Goal: Task Accomplishment & Management: Manage account settings

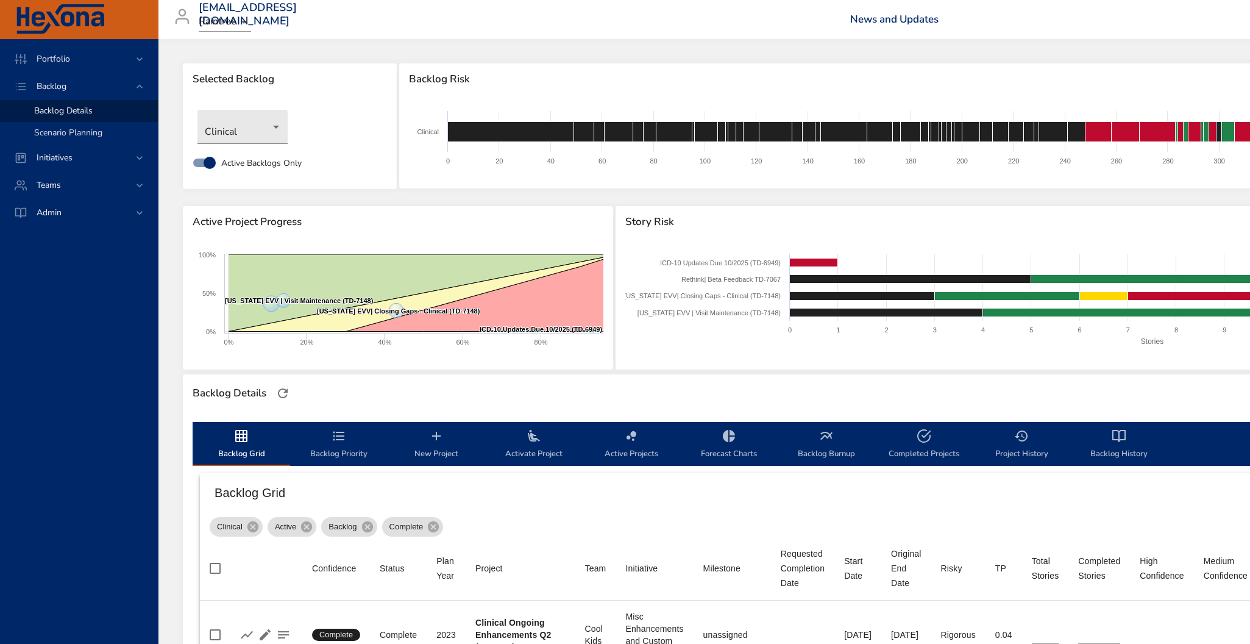
click at [73, 133] on span "Scenario Planning" at bounding box center [68, 133] width 68 height 12
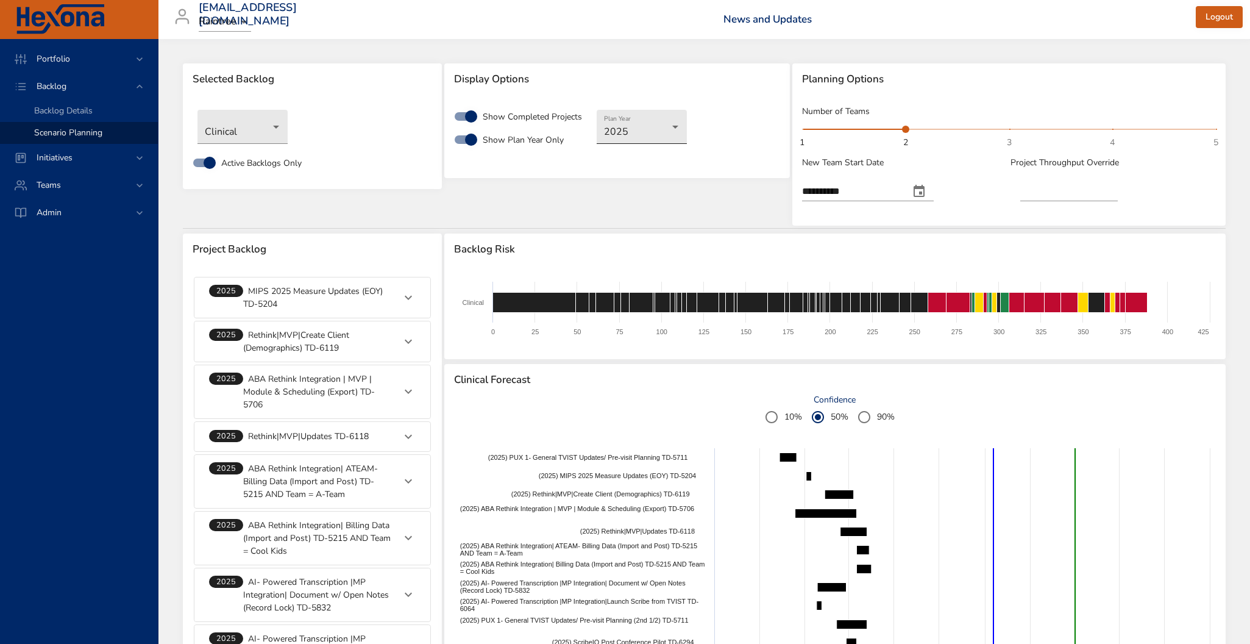
click at [664, 128] on body "**********" at bounding box center [625, 322] width 1250 height 644
click at [197, 161] on div at bounding box center [625, 322] width 1250 height 644
click at [244, 134] on body "**********" at bounding box center [625, 322] width 1250 height 644
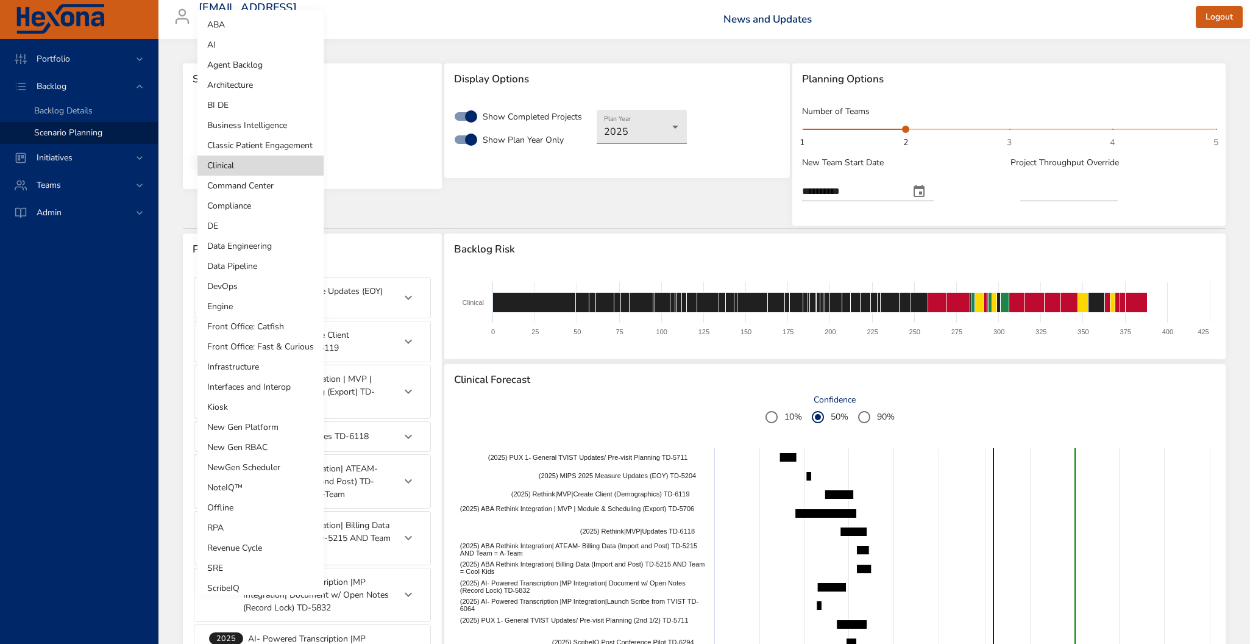
click at [227, 27] on li "ABA" at bounding box center [261, 25] width 126 height 20
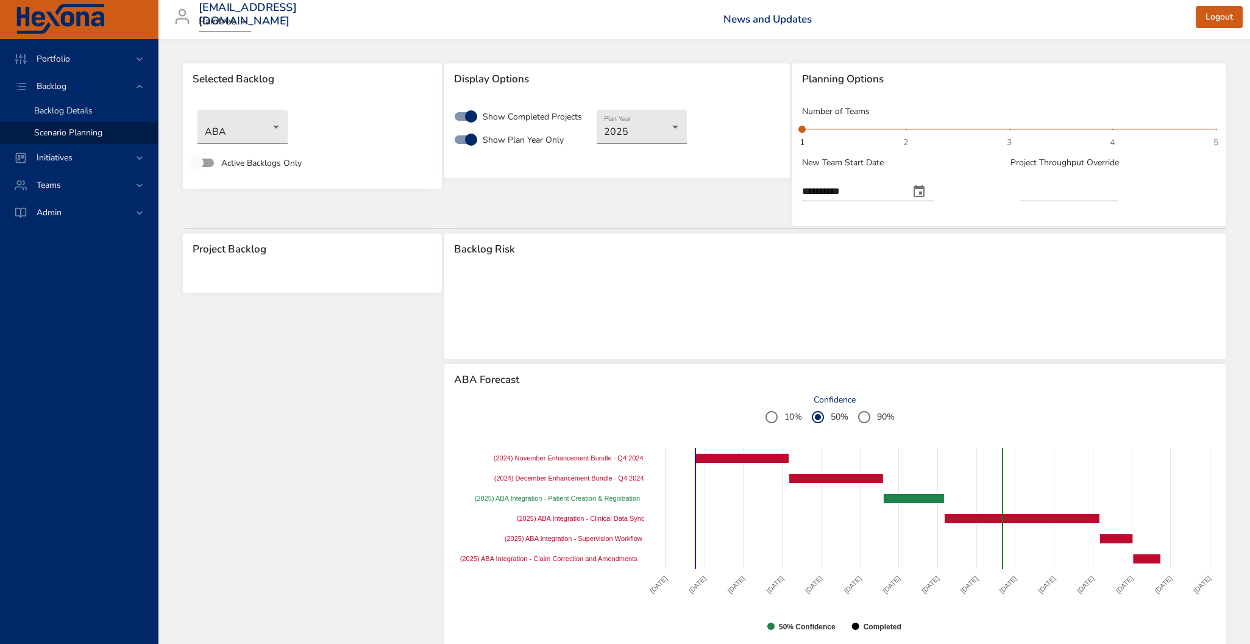
click at [93, 110] on span "Backlog Details" at bounding box center [63, 111] width 59 height 12
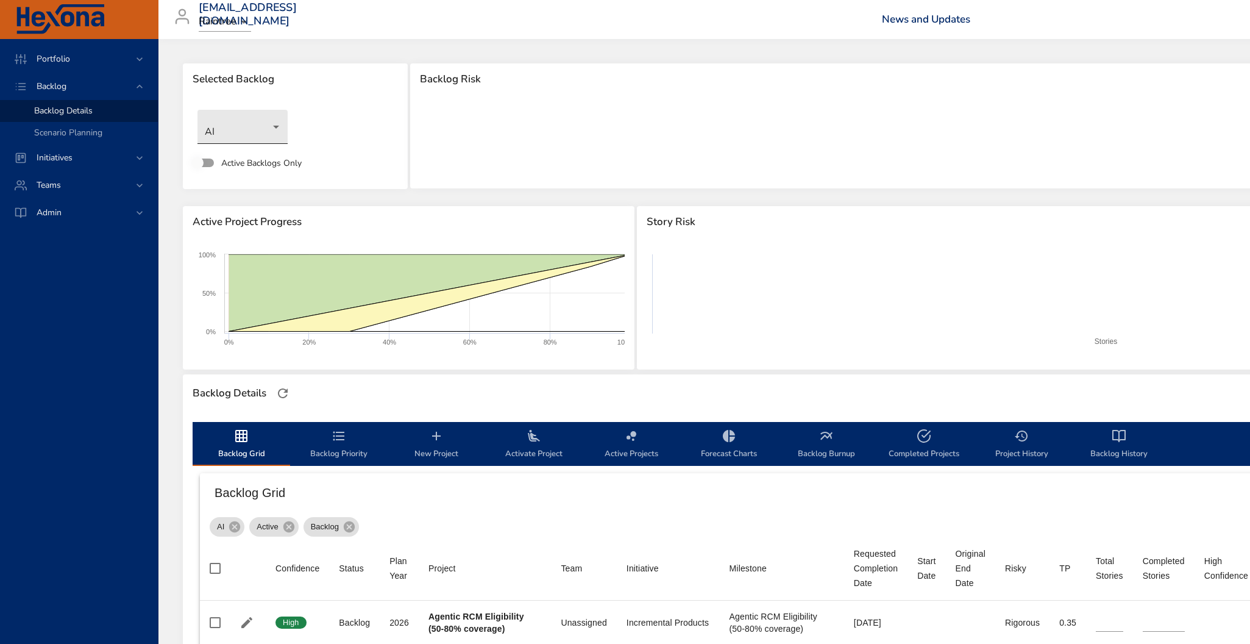
click at [261, 124] on body "Portfolio Backlog Backlog Details Scenario Planning Initiatives Teams Admin [EM…" at bounding box center [625, 322] width 1250 height 644
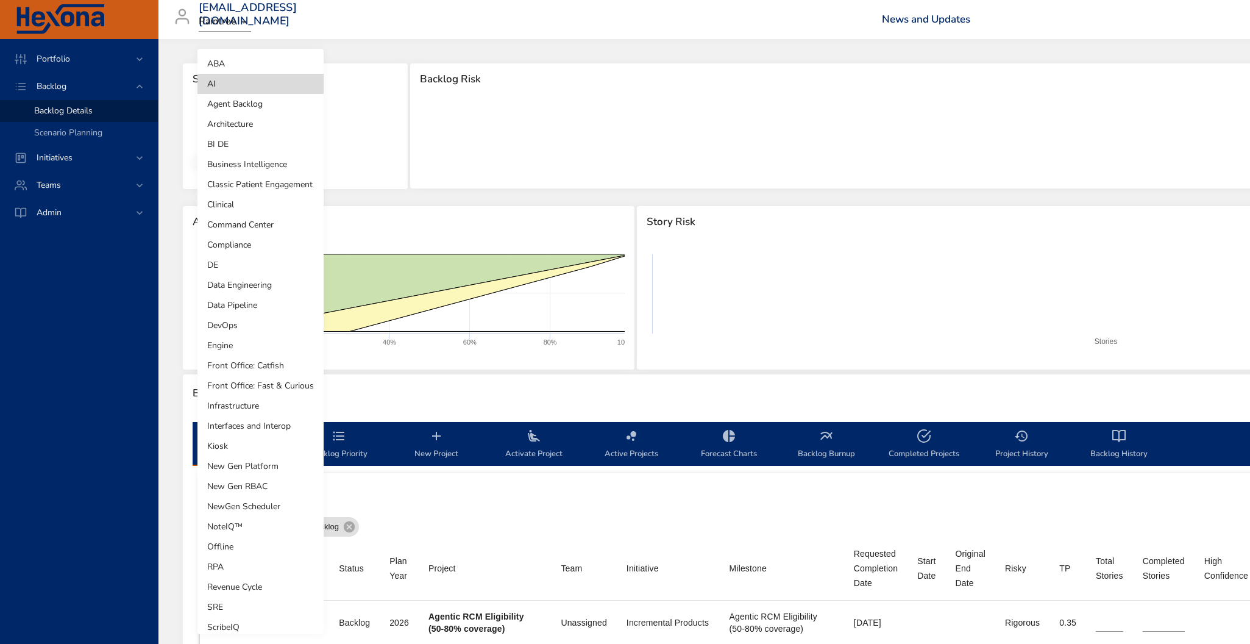
click at [240, 62] on li "ABA" at bounding box center [261, 64] width 126 height 20
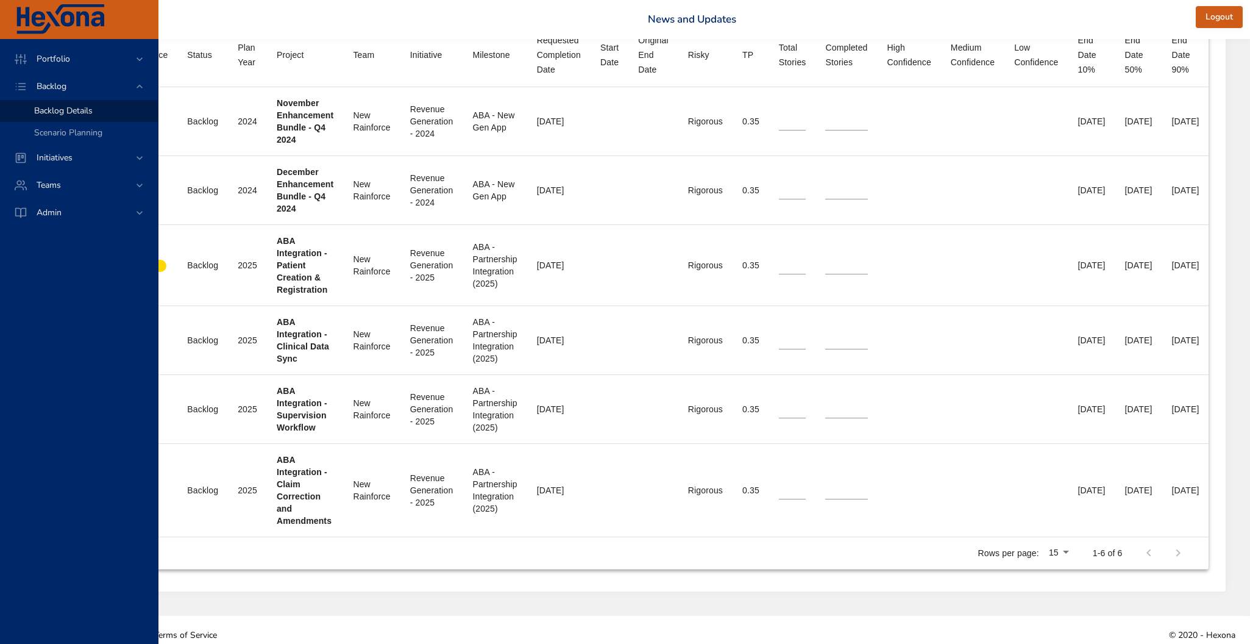
scroll to position [513, 201]
click at [1068, 574] on li "100" at bounding box center [1062, 575] width 36 height 22
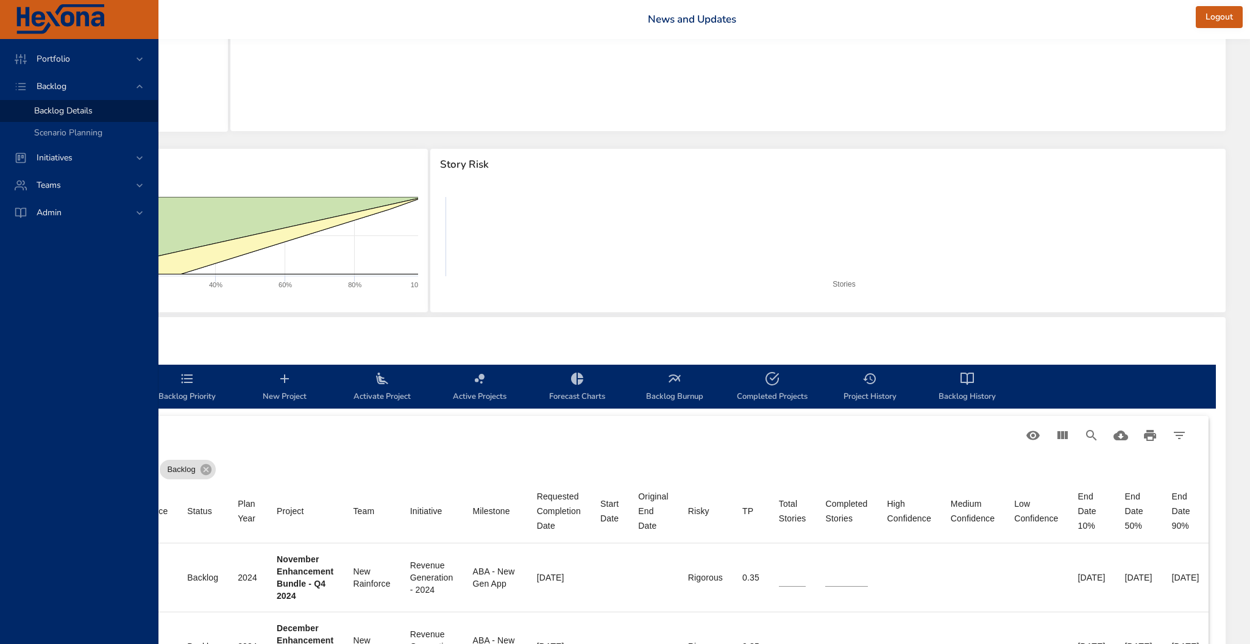
scroll to position [57, 201]
click at [1180, 433] on icon "Filter Table" at bounding box center [1179, 435] width 15 height 15
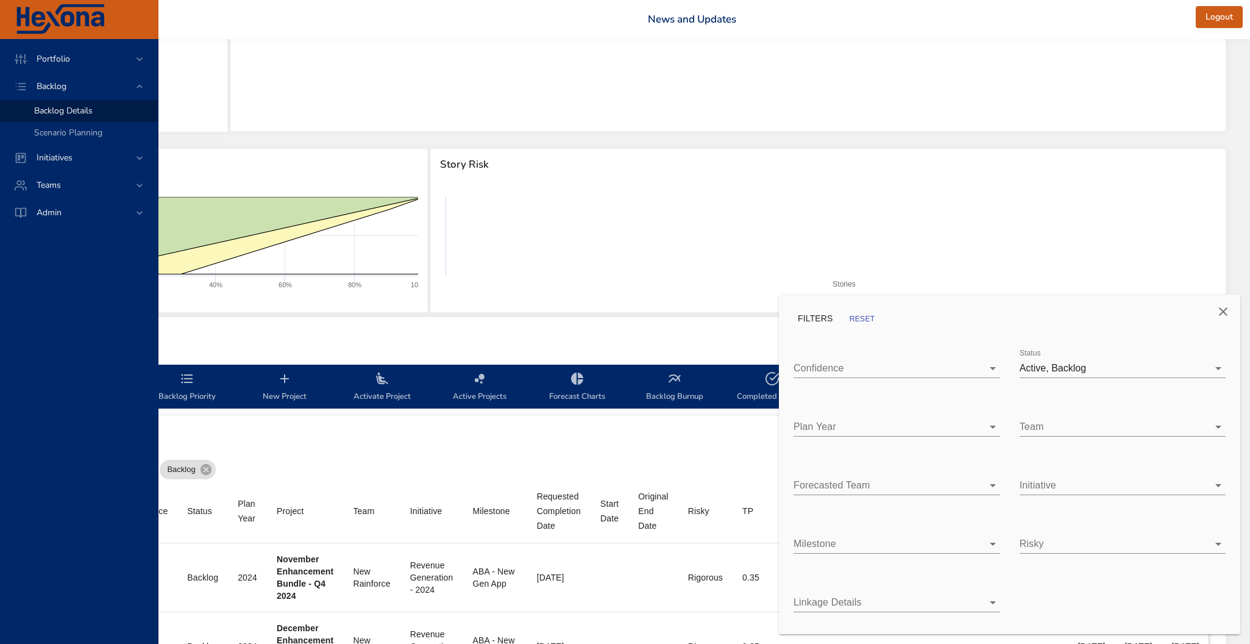
click at [1094, 357] on div "Status Active, Backlog" at bounding box center [1123, 363] width 207 height 29
click at [1094, 364] on body "Portfolio Backlog Backlog Details Scenario Planning Initiatives Teams Admin [EM…" at bounding box center [473, 265] width 1250 height 644
type input "**"
type input "*"
type input "**"
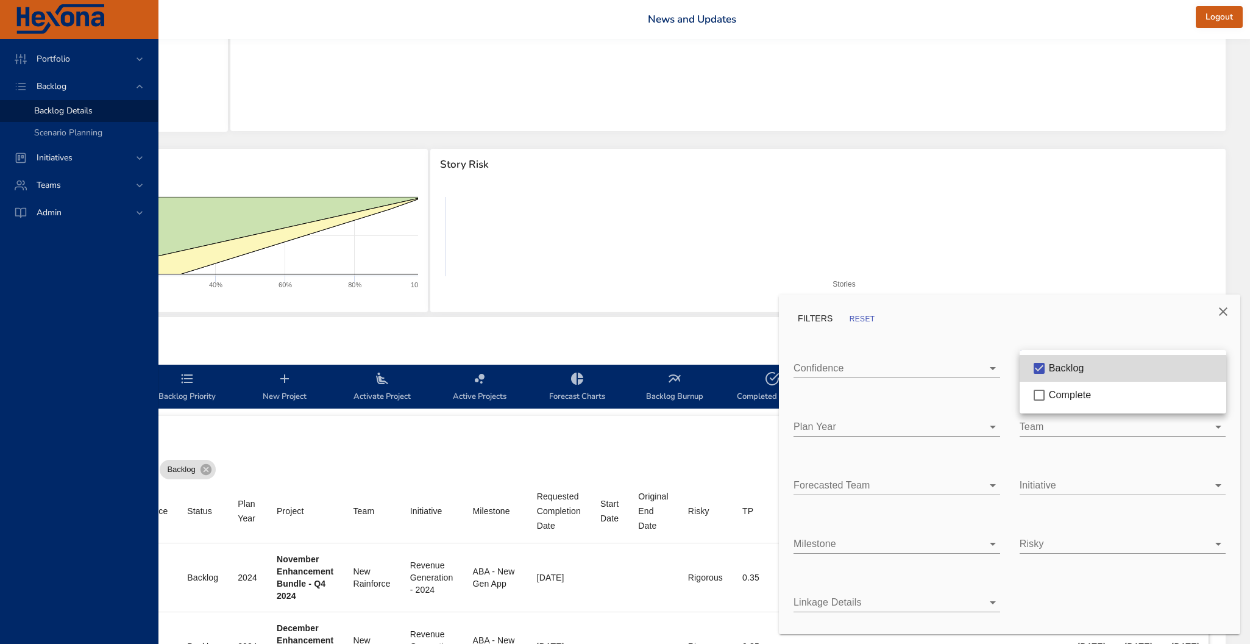
type input "**"
type input "*"
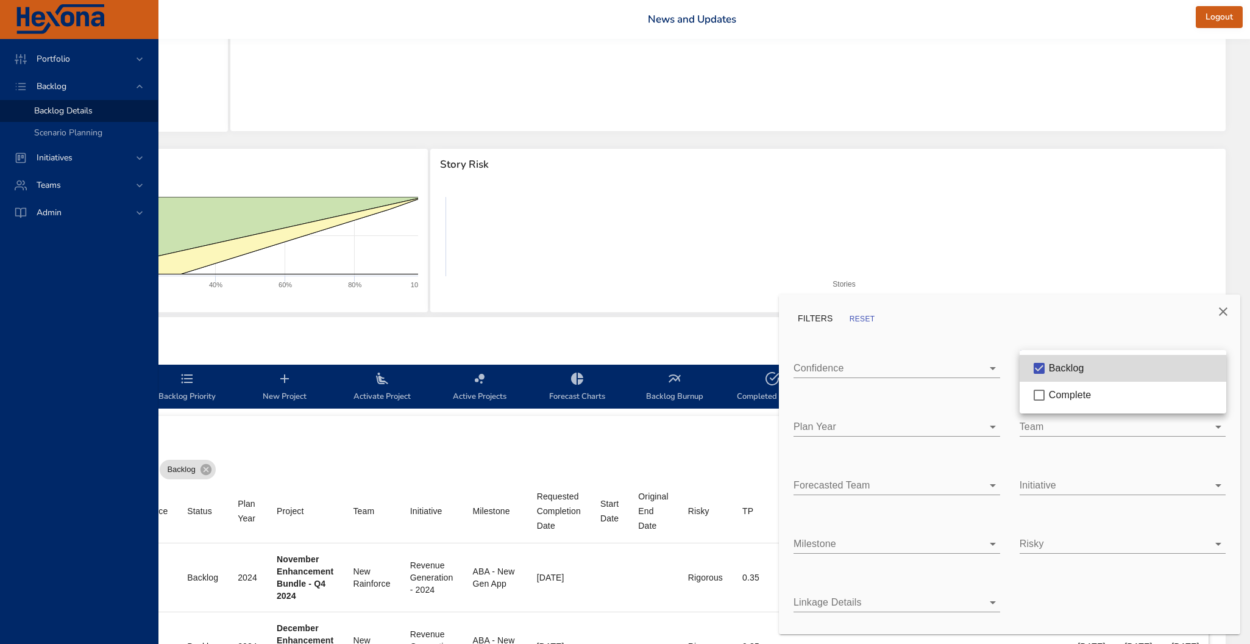
type input "*"
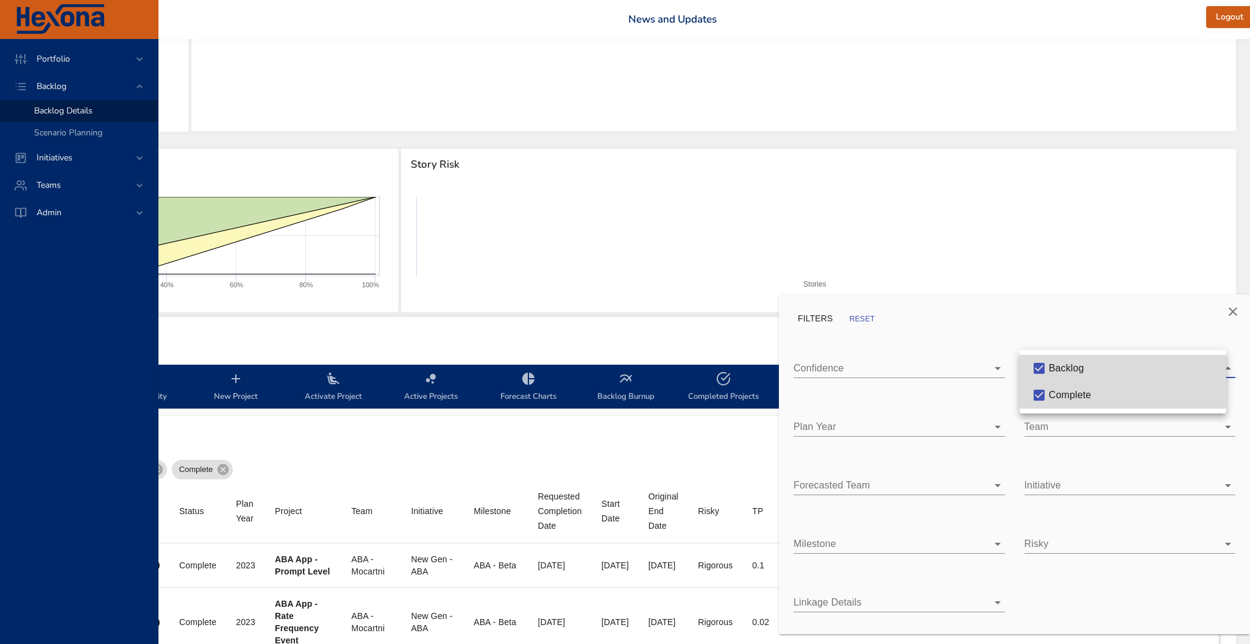
click at [636, 451] on div at bounding box center [625, 322] width 1250 height 644
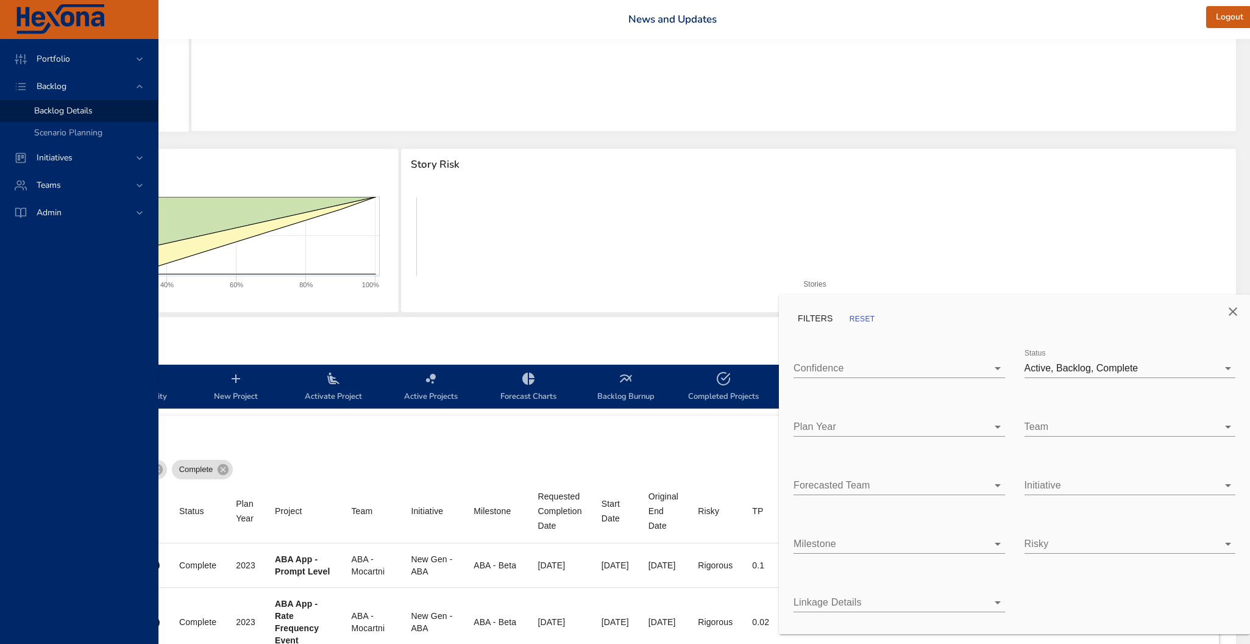
click at [636, 449] on div at bounding box center [625, 322] width 1250 height 644
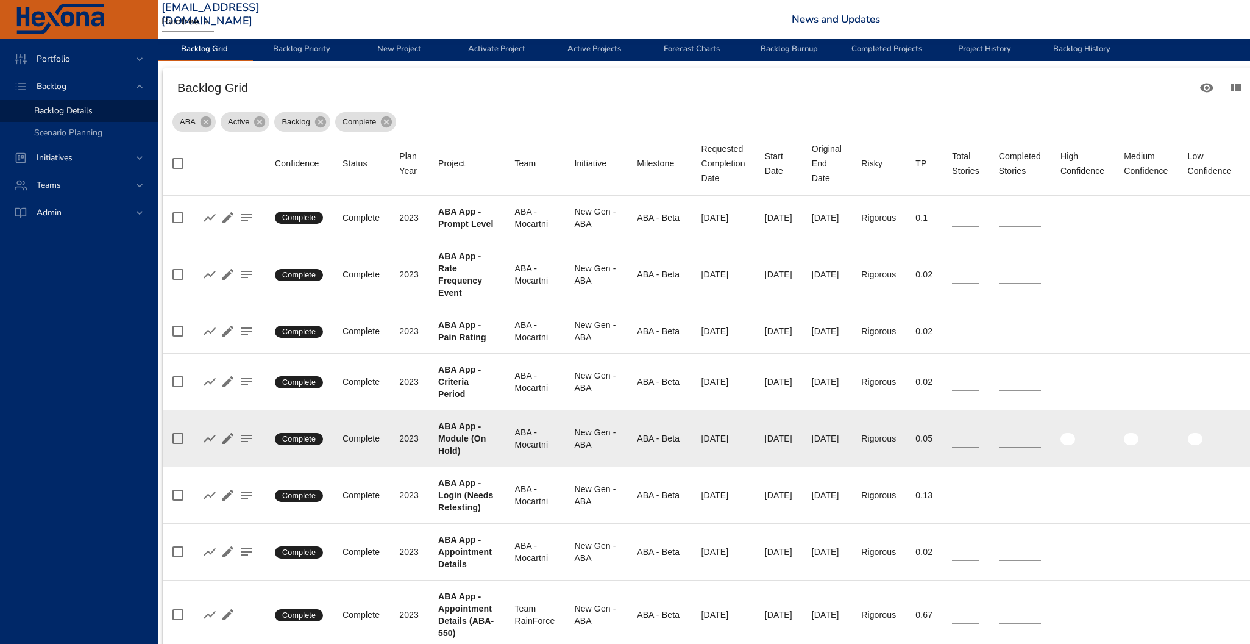
scroll to position [886, 37]
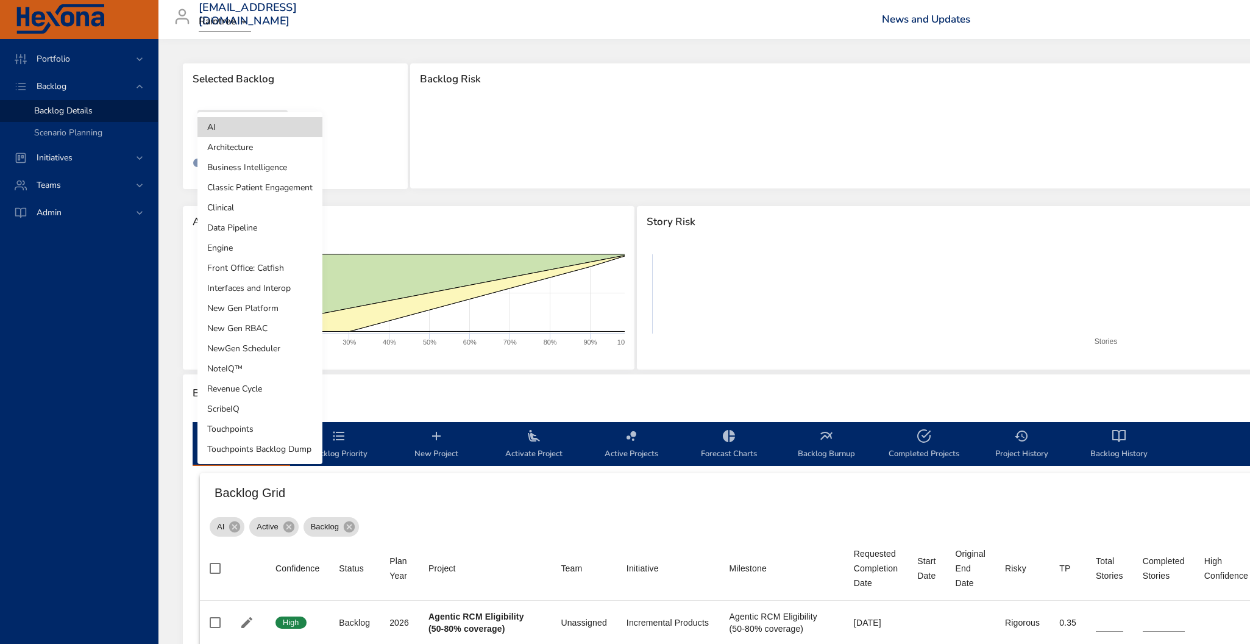
click at [262, 130] on body "Portfolio Backlog Backlog Details Scenario Planning Initiatives Teams Admin rob…" at bounding box center [625, 322] width 1250 height 644
click at [461, 134] on div at bounding box center [625, 322] width 1250 height 644
click at [272, 126] on body "Portfolio Backlog Backlog Details Scenario Planning Initiatives Teams Admin rob…" at bounding box center [625, 322] width 1250 height 644
click at [63, 58] on div at bounding box center [625, 322] width 1250 height 644
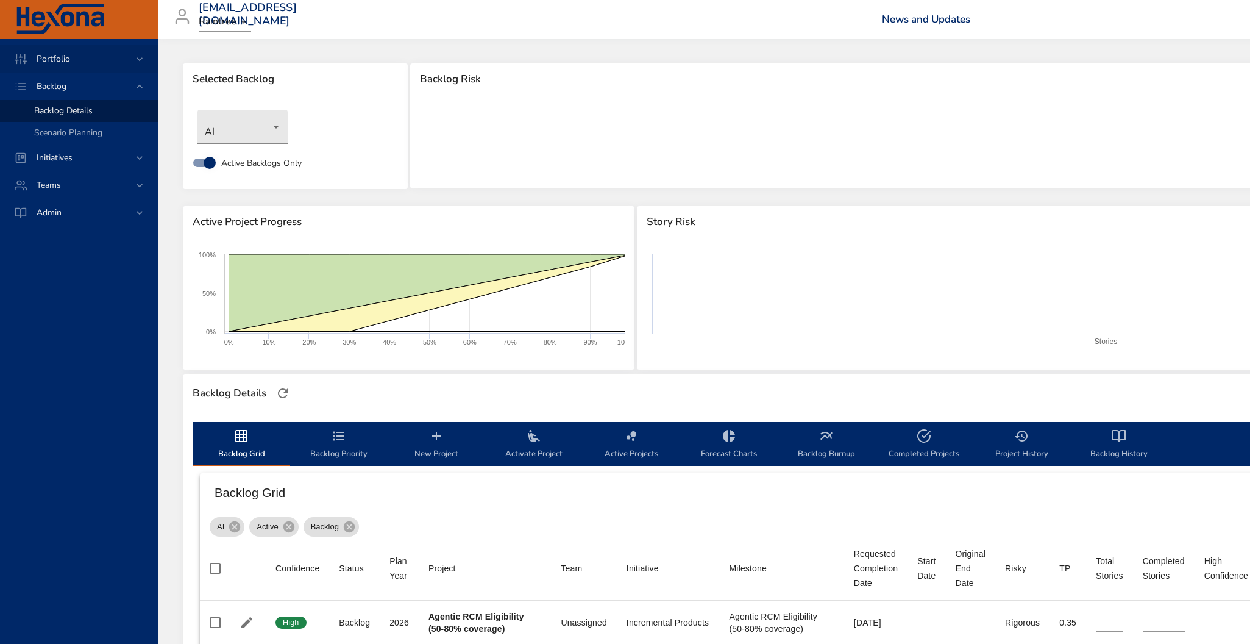
click at [61, 59] on span "Portfolio" at bounding box center [53, 59] width 53 height 12
click at [79, 124] on span "Initiative Dashboard" at bounding box center [72, 127] width 76 height 12
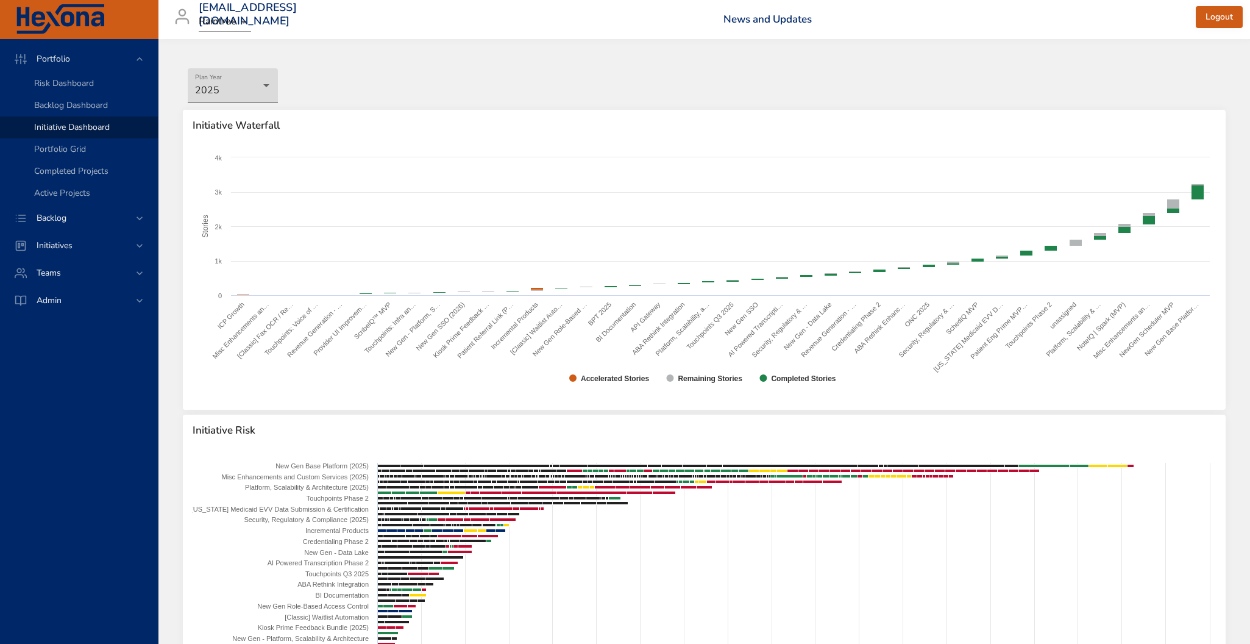
click at [263, 87] on body "Portfolio Risk Dashboard Backlog Dashboard Initiative Dashboard Portfolio Grid …" at bounding box center [625, 322] width 1250 height 644
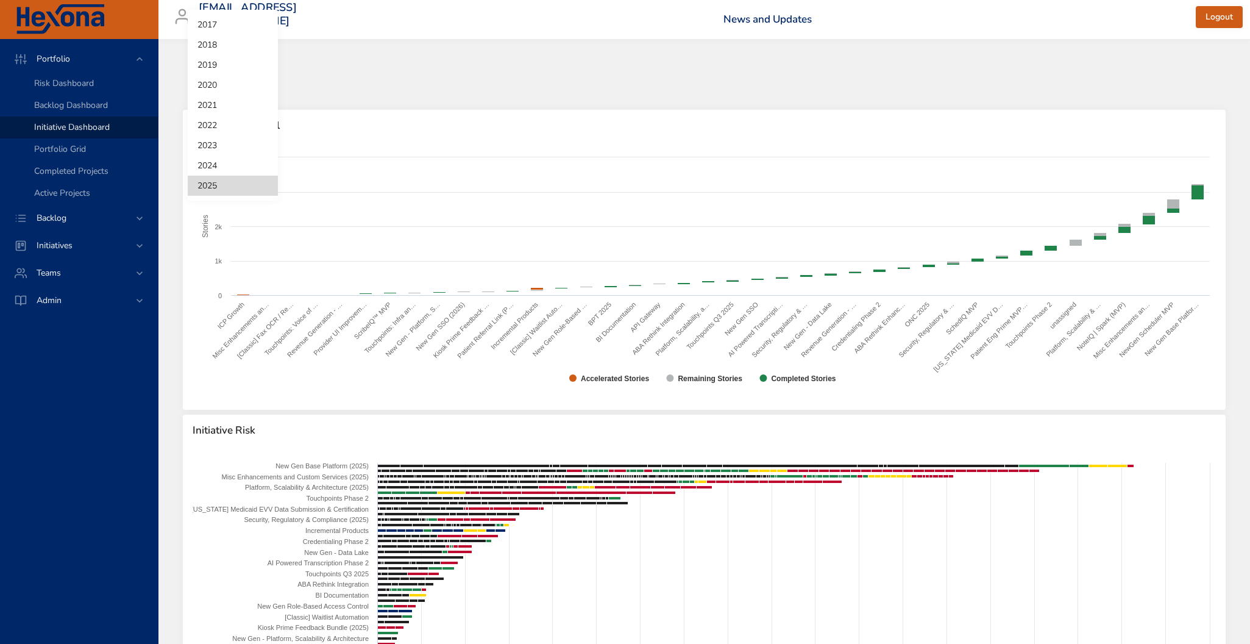
click at [76, 155] on div at bounding box center [625, 322] width 1250 height 644
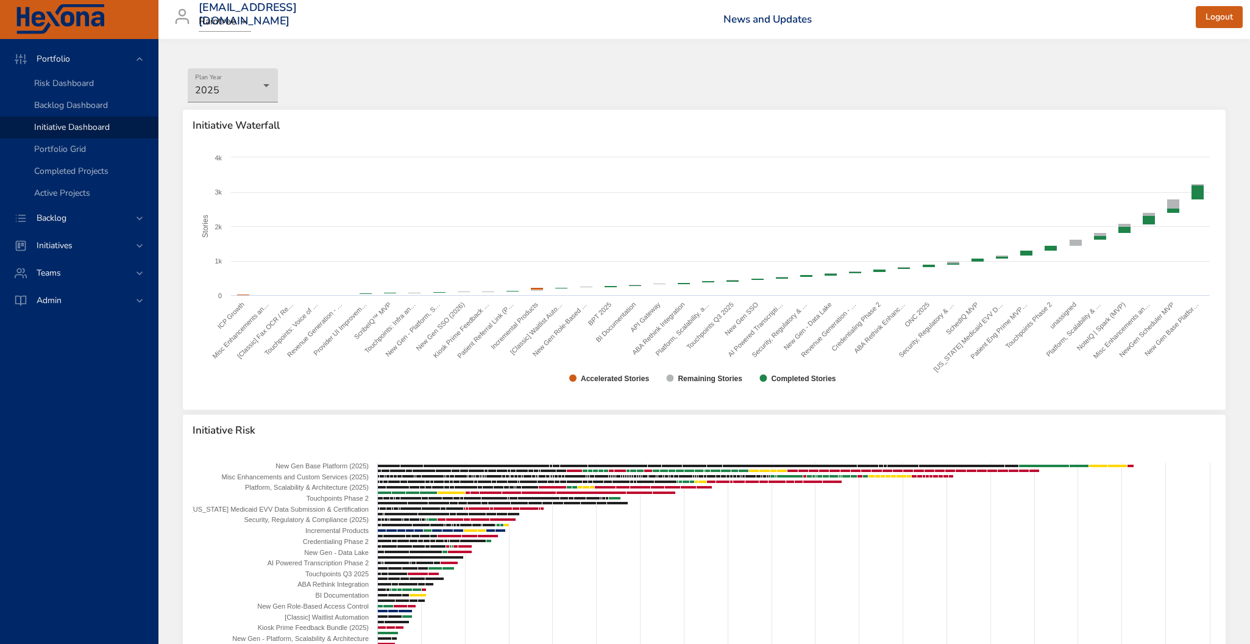
click at [76, 148] on span "Portfolio Grid" at bounding box center [60, 149] width 52 height 12
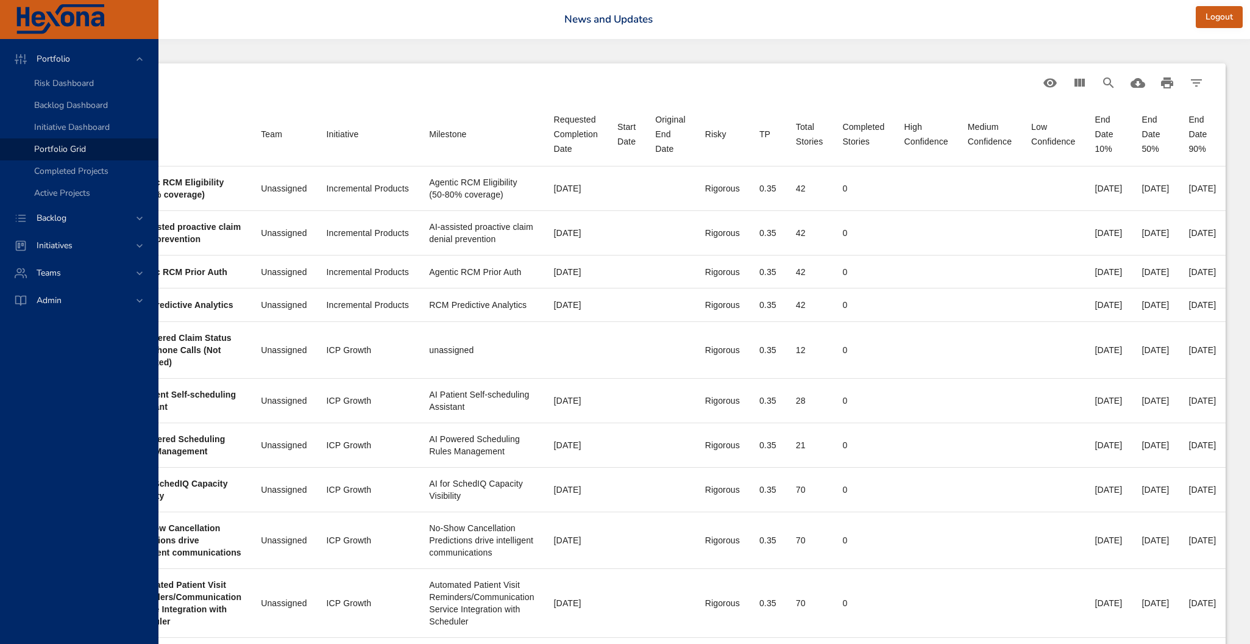
scroll to position [6, 367]
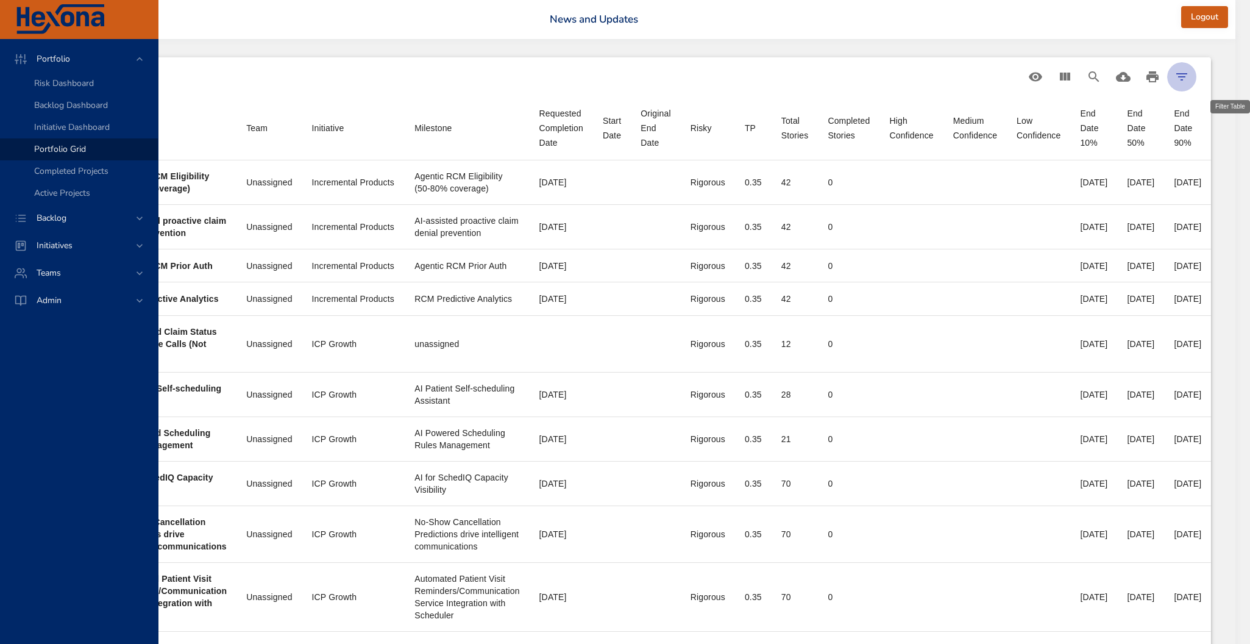
click at [1187, 79] on icon "Filter Table" at bounding box center [1182, 76] width 11 height 7
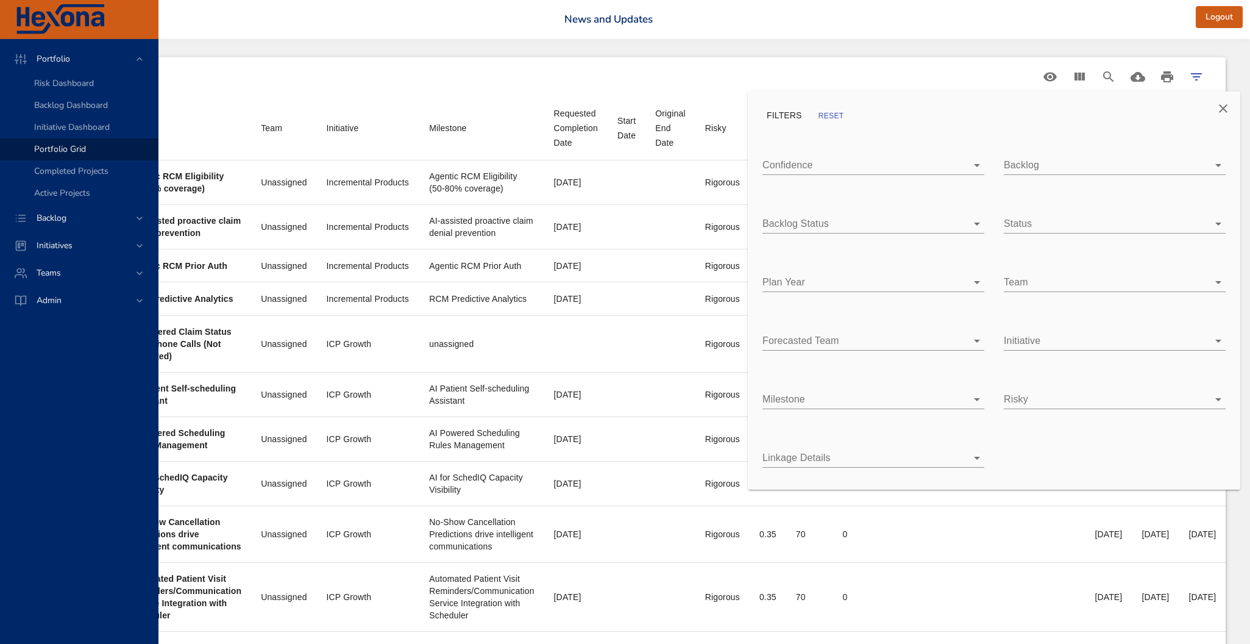
click at [932, 222] on body "Portfolio Risk Dashboard Backlog Dashboard Initiative Dashboard Portfolio Grid …" at bounding box center [307, 316] width 1250 height 644
click at [822, 245] on span "InActive" at bounding box center [809, 250] width 35 height 10
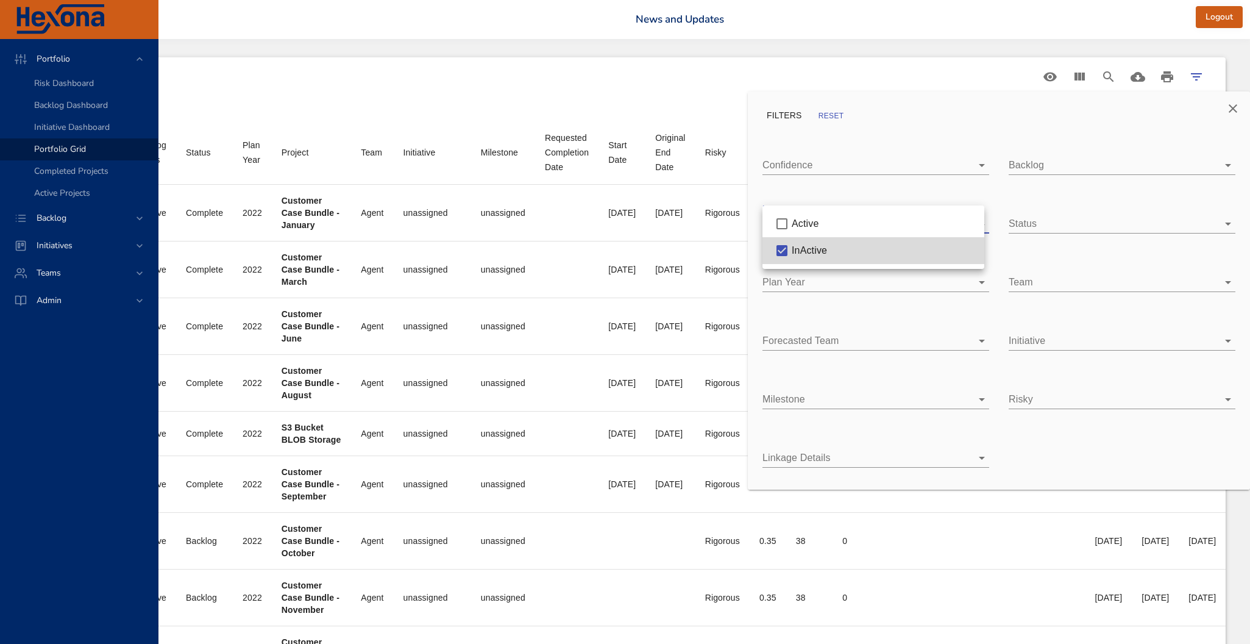
click at [580, 215] on div at bounding box center [625, 322] width 1250 height 644
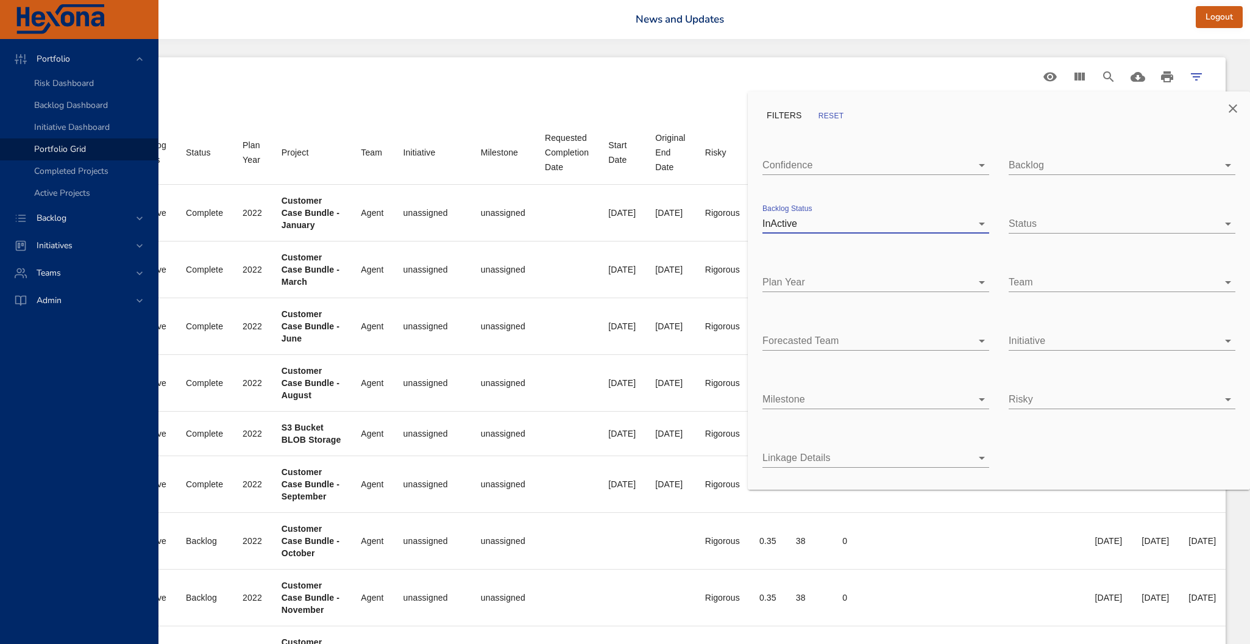
click at [526, 177] on div at bounding box center [625, 322] width 1250 height 644
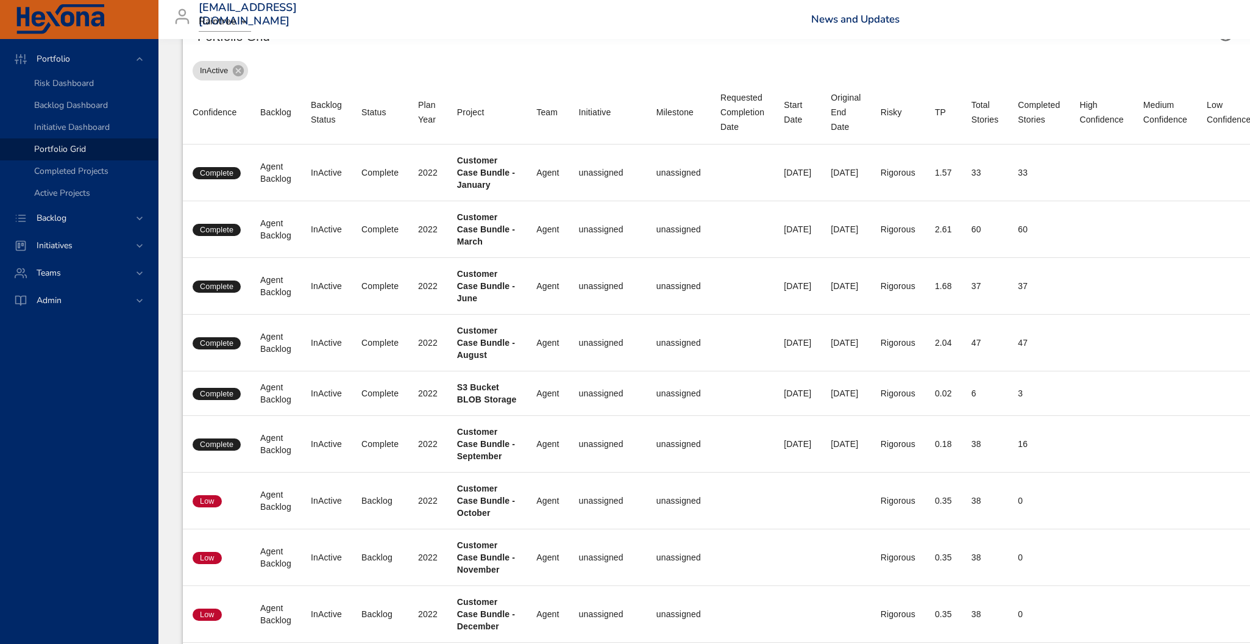
scroll to position [0, 0]
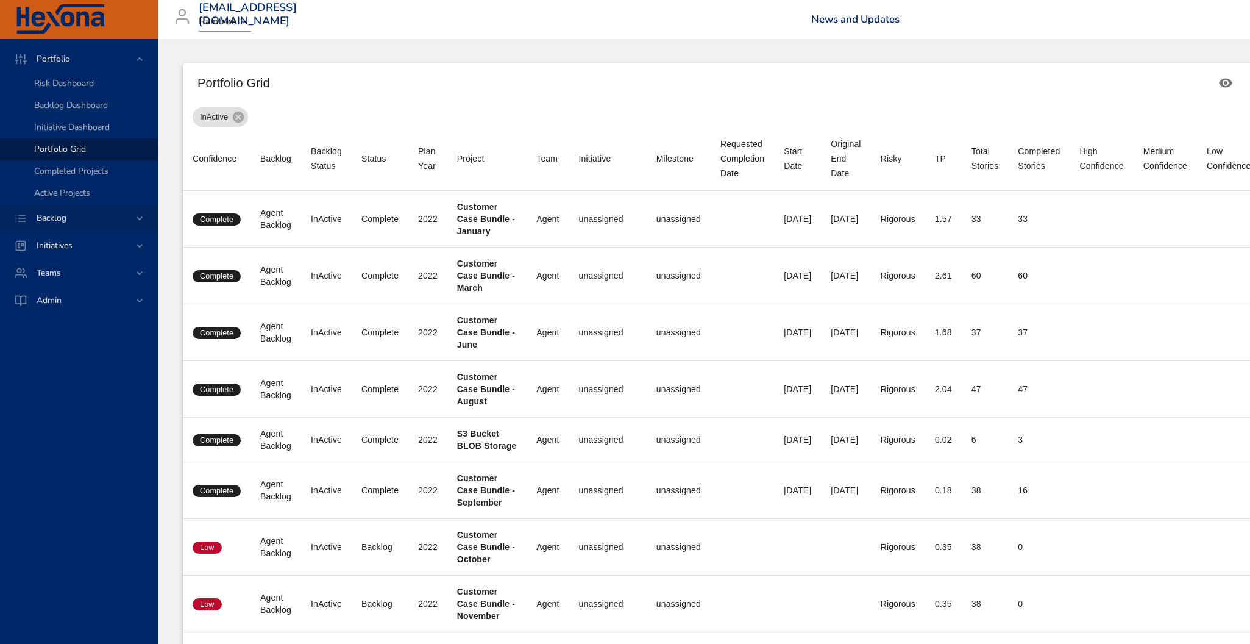
click at [98, 218] on div "Backlog" at bounding box center [80, 218] width 107 height 13
click at [71, 110] on span "Backlog Details" at bounding box center [63, 111] width 59 height 12
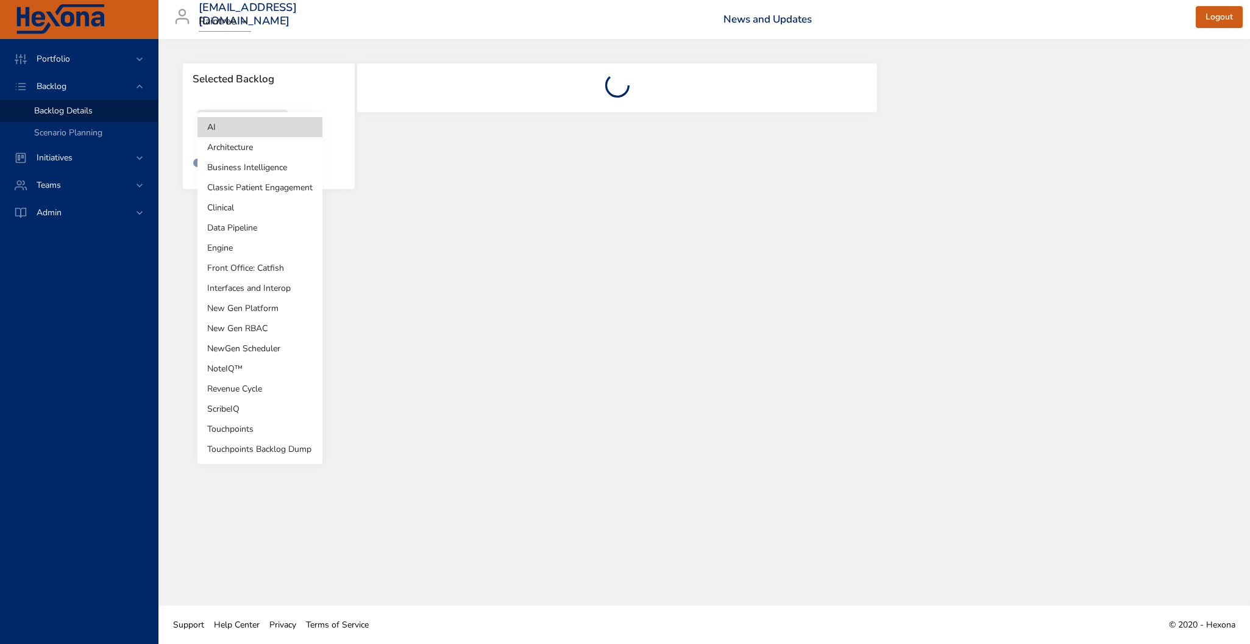
click at [273, 123] on body "Portfolio Backlog Backlog Details Scenario Planning Initiatives Teams Admin rob…" at bounding box center [625, 322] width 1250 height 644
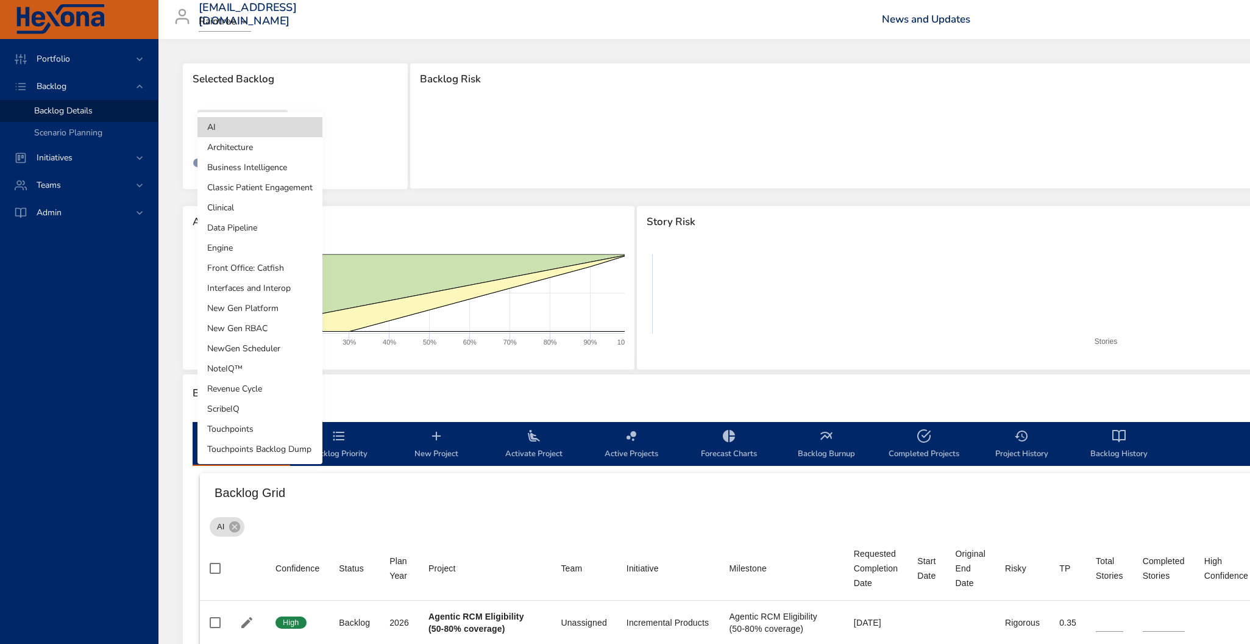
click at [275, 344] on li "NewGen Scheduler" at bounding box center [260, 348] width 125 height 20
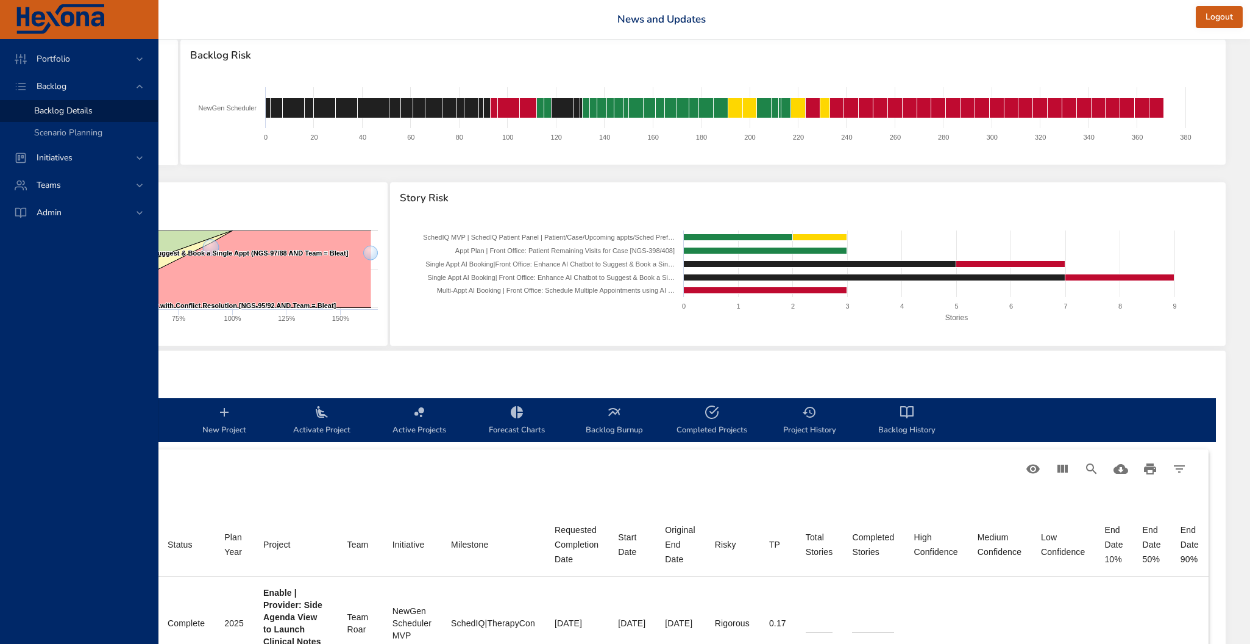
scroll to position [23, 241]
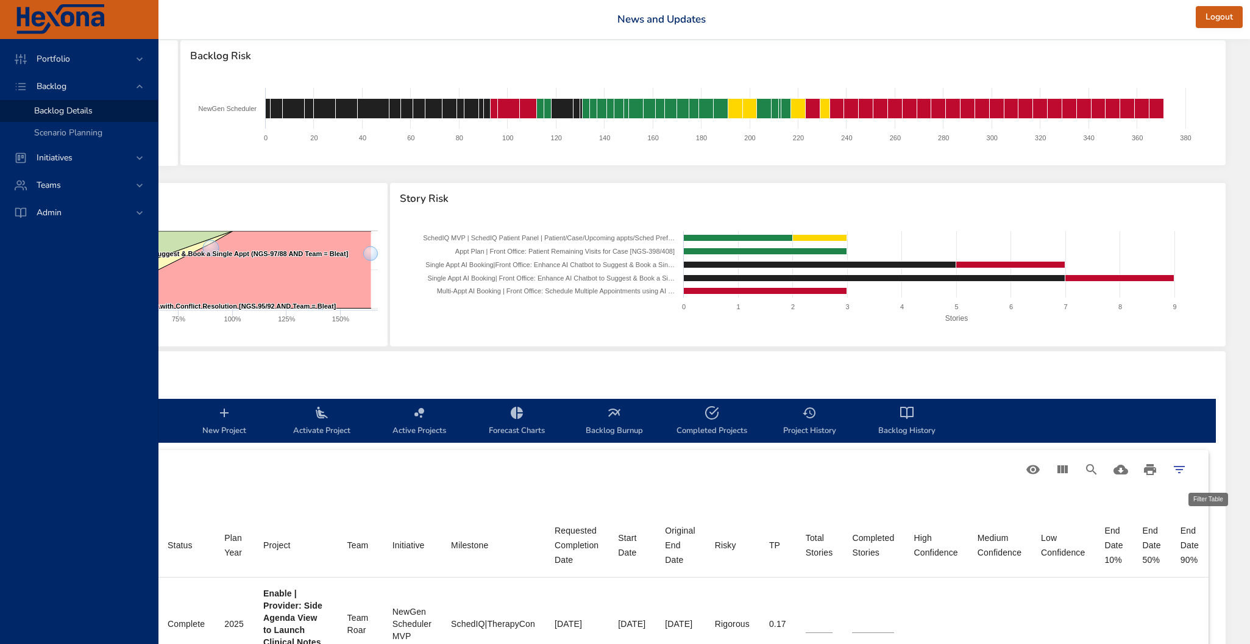
click at [1182, 470] on icon "Filter Table" at bounding box center [1179, 469] width 15 height 15
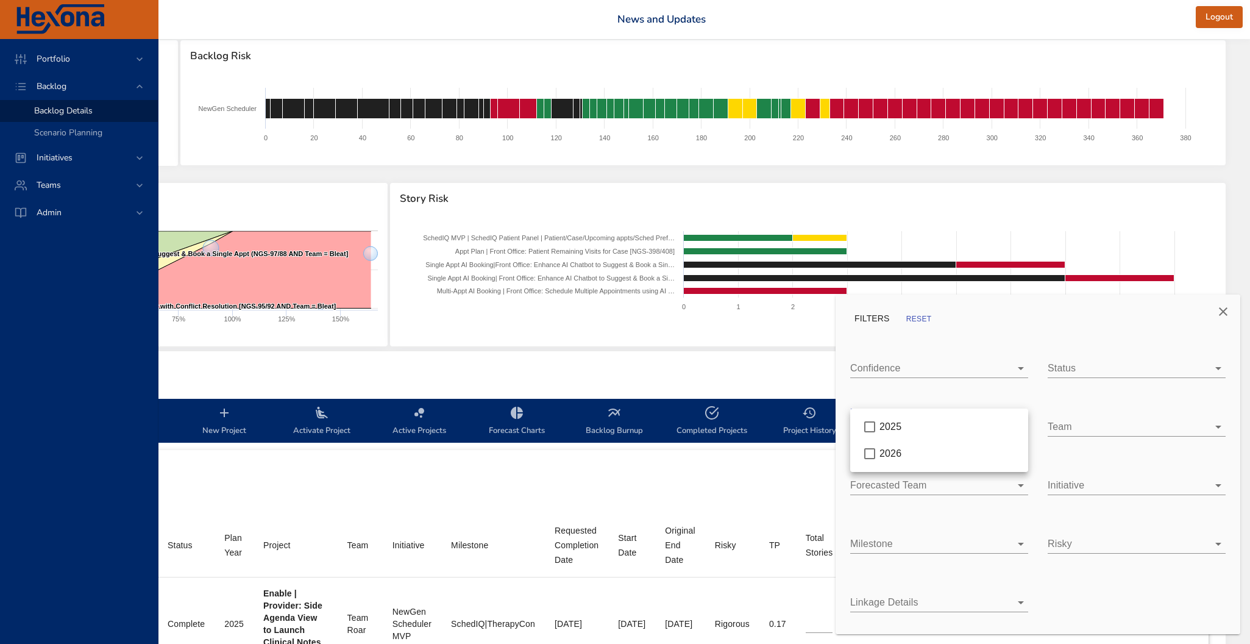
click at [1010, 427] on body "Portfolio Backlog Backlog Details Scenario Planning Initiatives Teams Admin rob…" at bounding box center [413, 299] width 1250 height 644
type input "*"
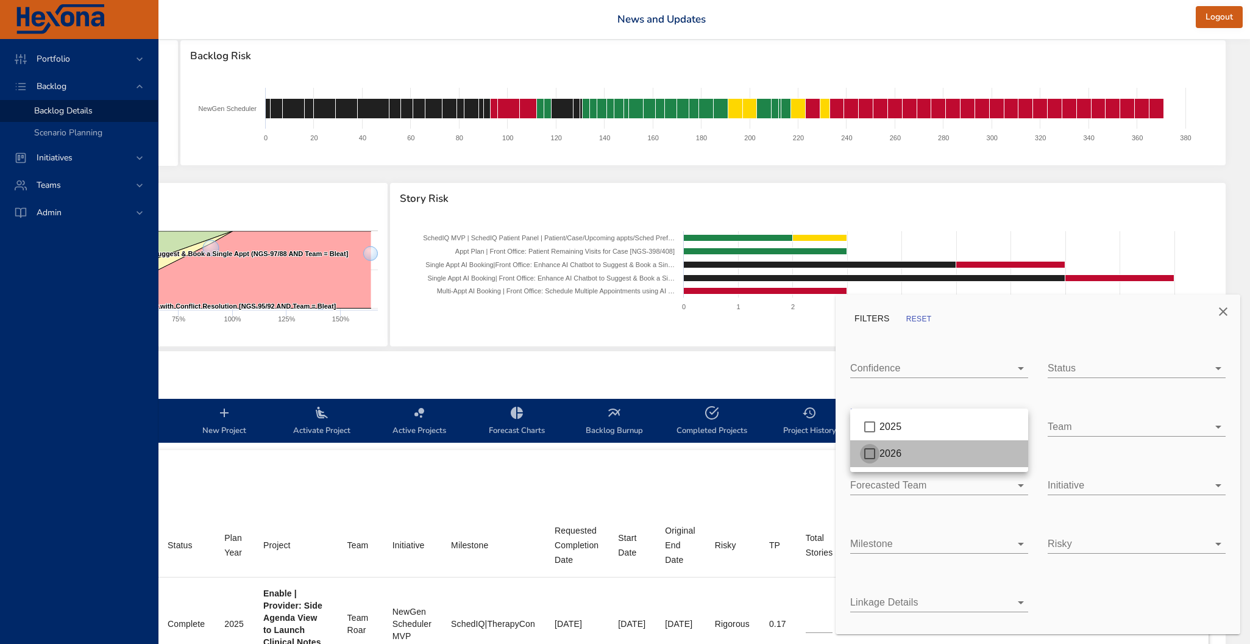
type input "*"
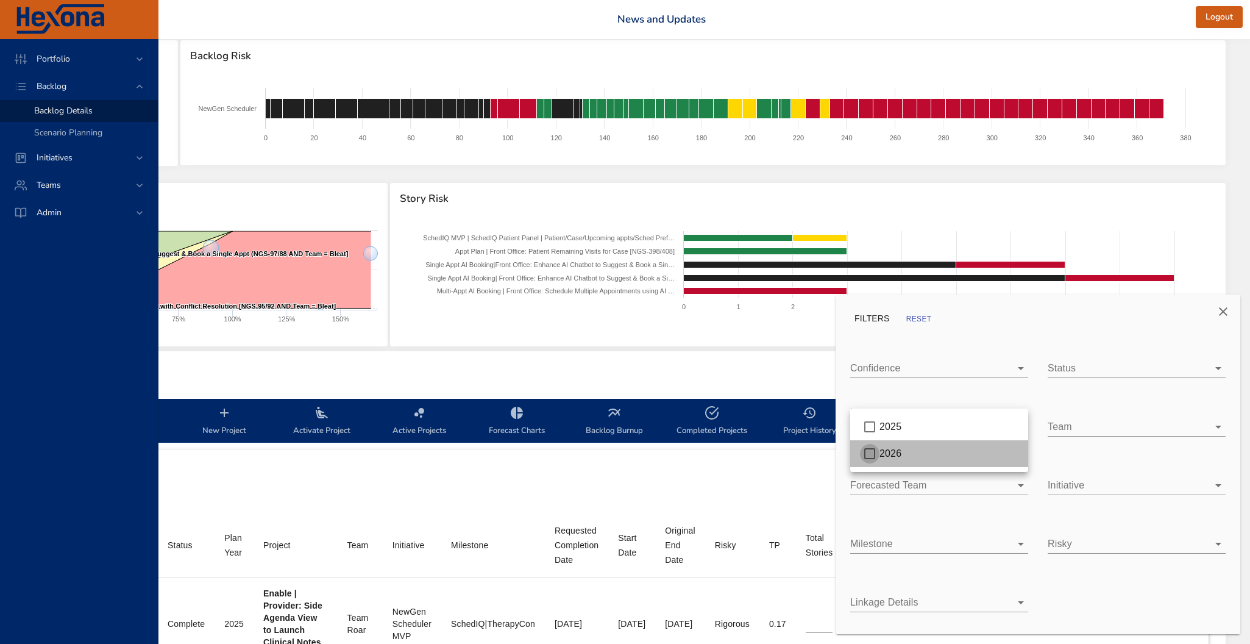
type input "*"
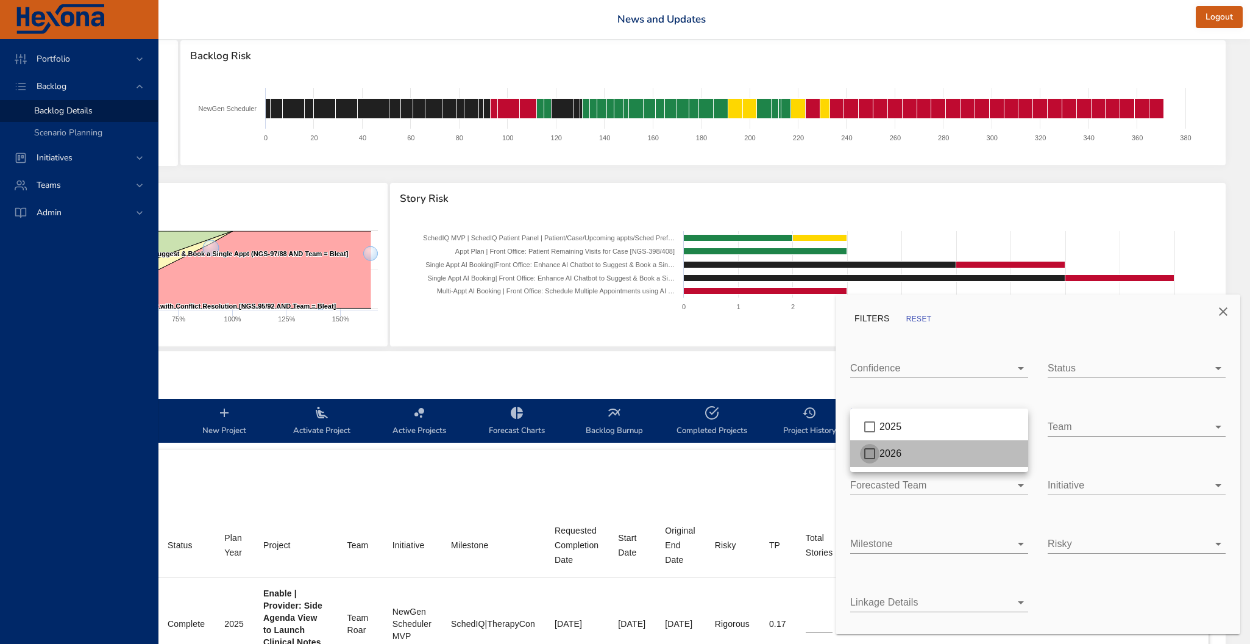
type input "*"
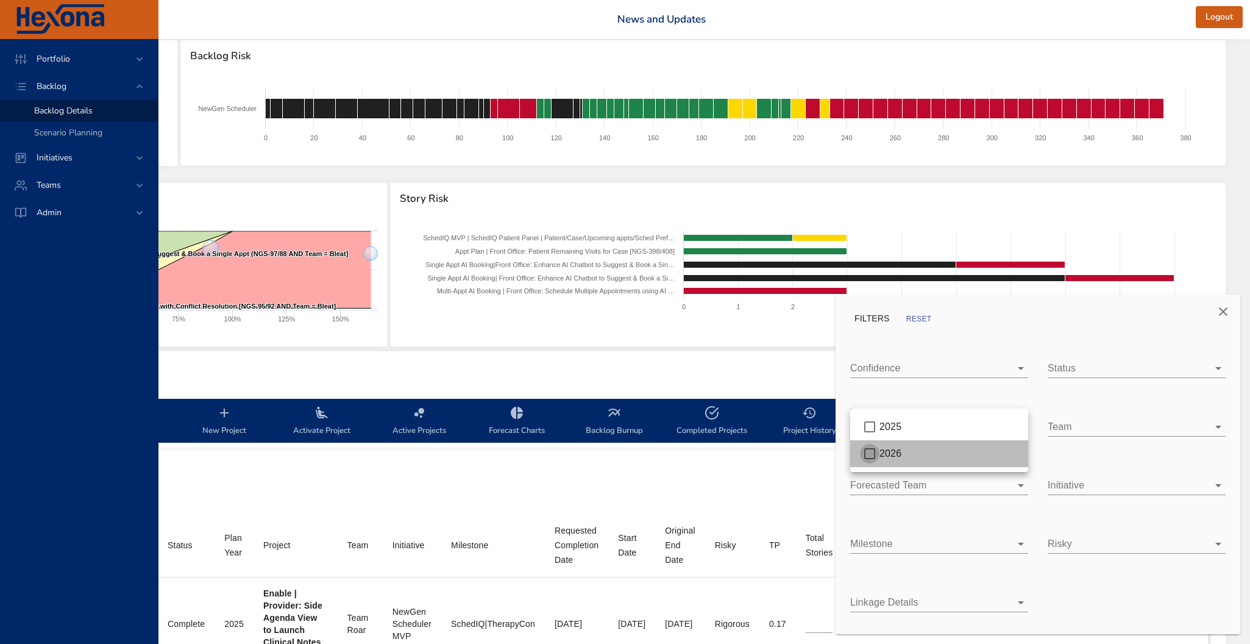
type input "*"
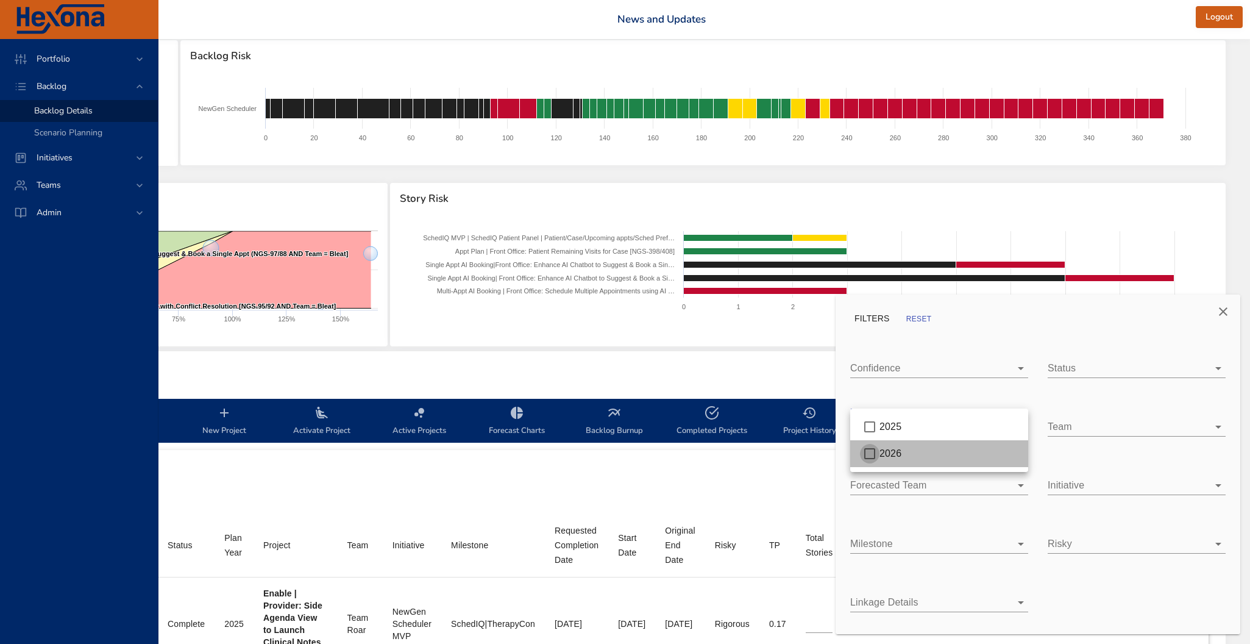
type input "*"
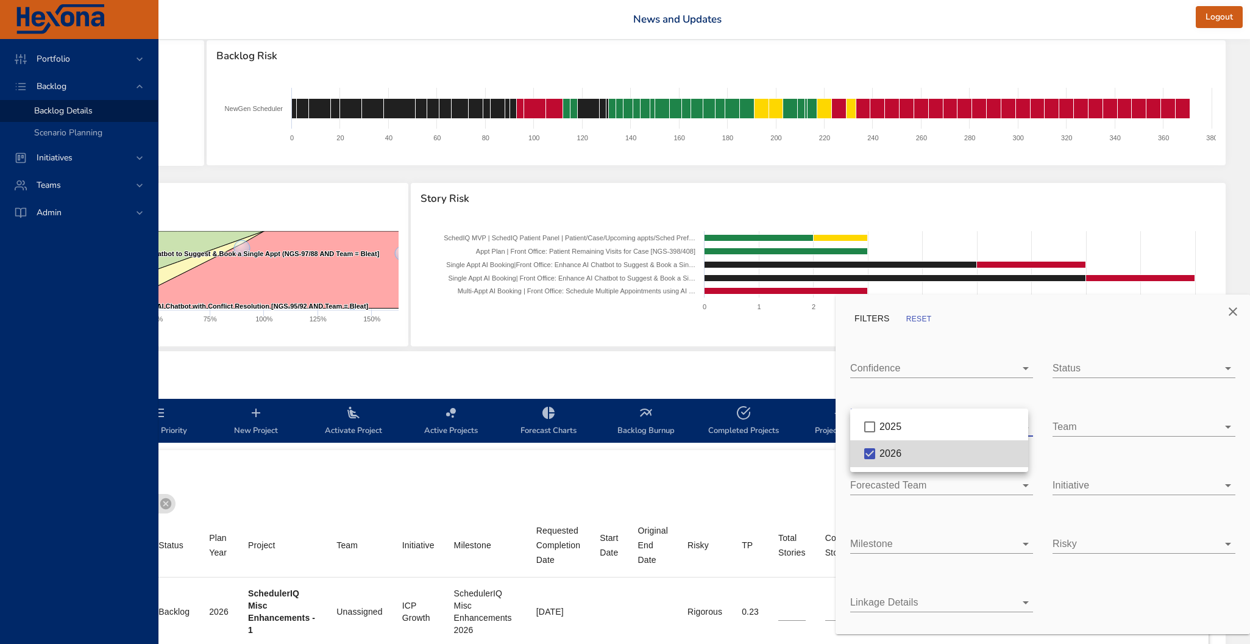
click at [775, 372] on div at bounding box center [625, 322] width 1250 height 644
click at [830, 371] on div at bounding box center [625, 322] width 1250 height 644
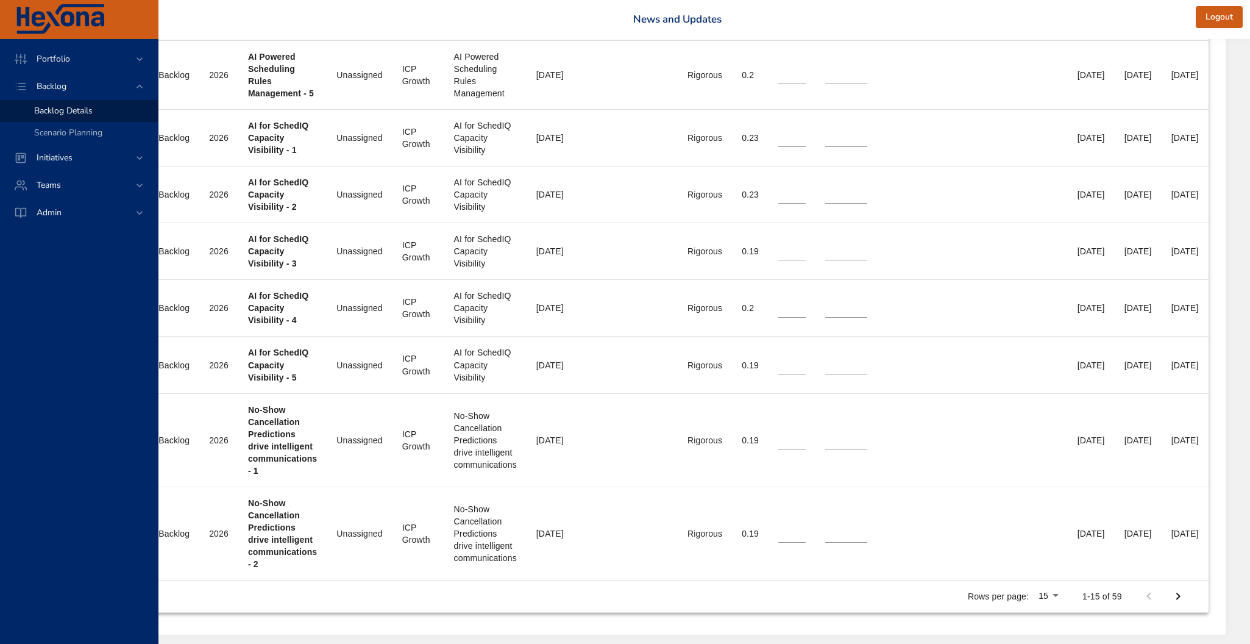
scroll to position [1095, 229]
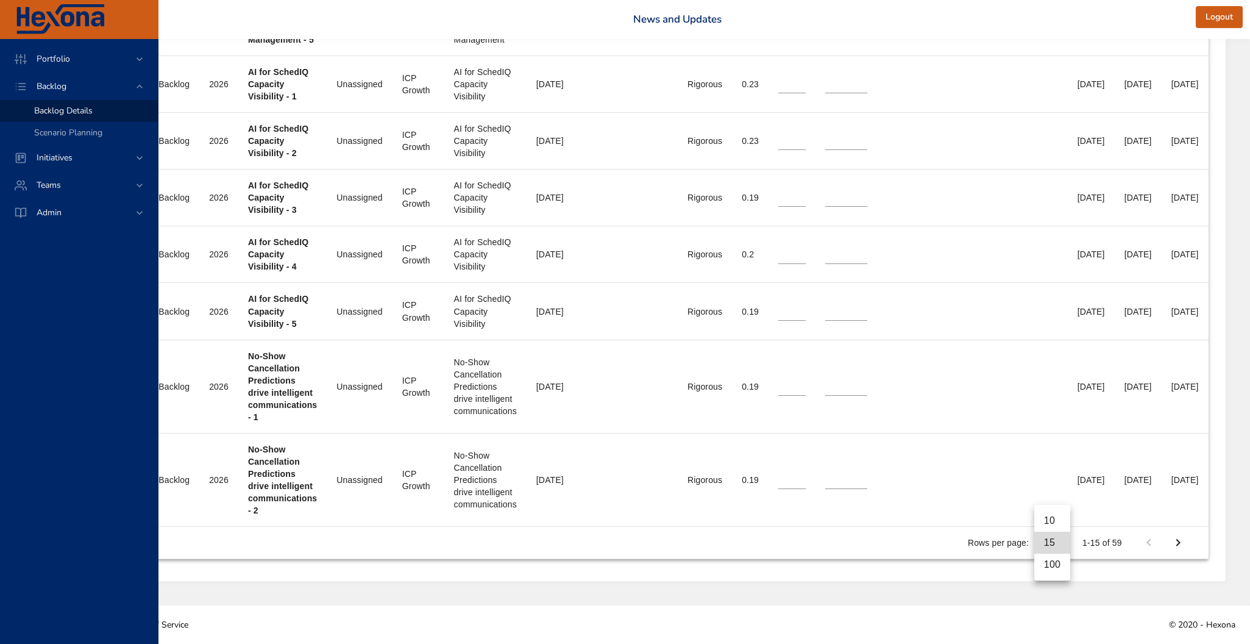
click at [1058, 559] on li "100" at bounding box center [1052, 565] width 36 height 22
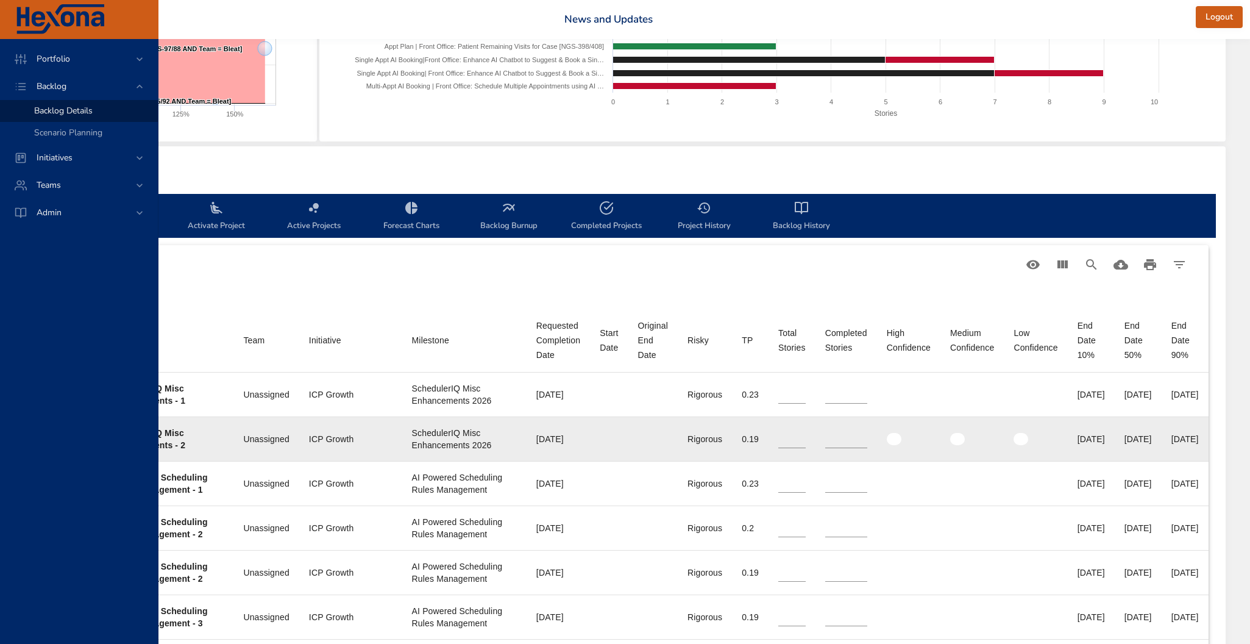
scroll to position [226, 366]
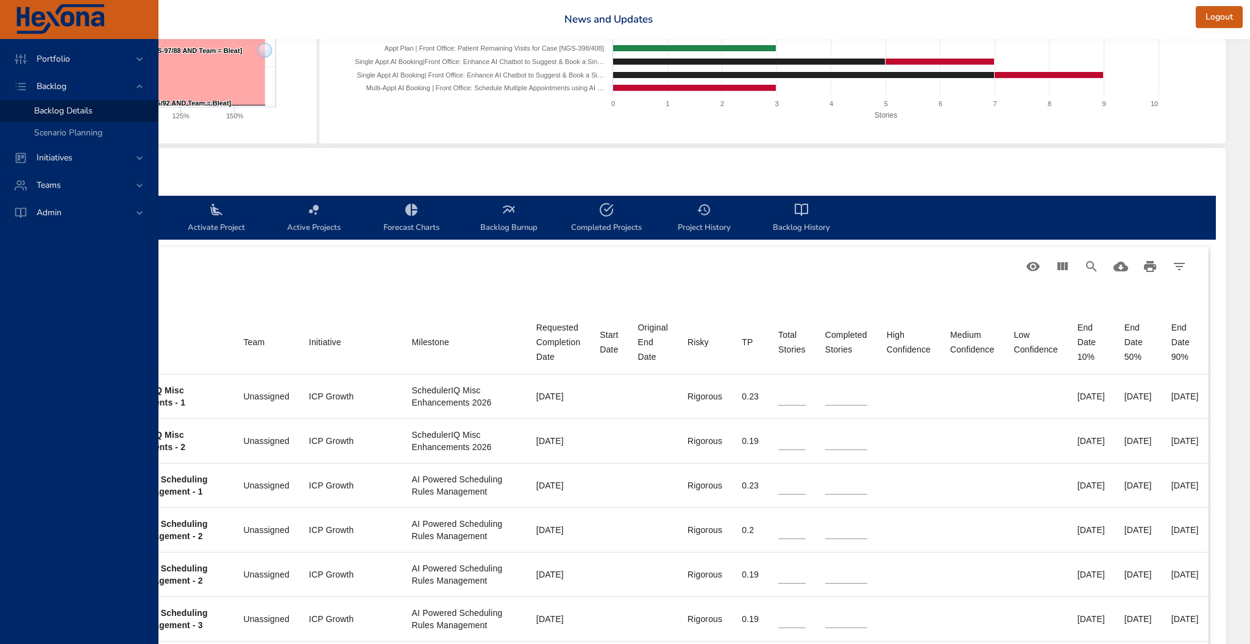
click at [404, 214] on icon "backlog-tab" at bounding box center [411, 209] width 15 height 15
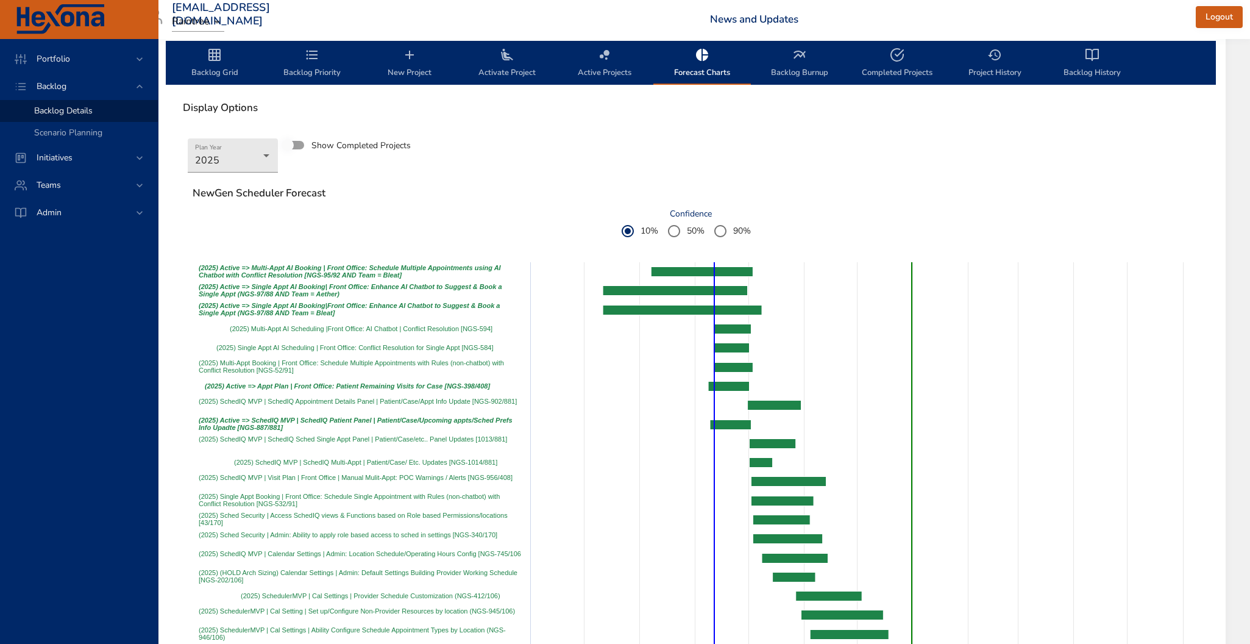
scroll to position [332, 27]
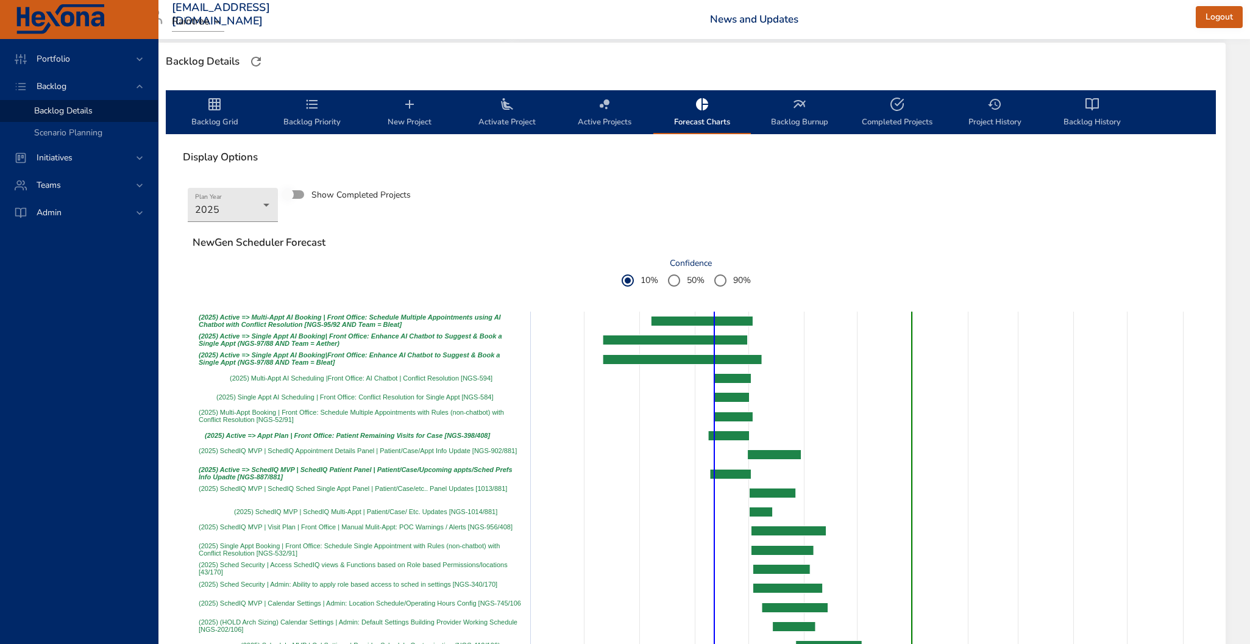
click at [214, 102] on icon "backlog-tab" at bounding box center [214, 104] width 12 height 12
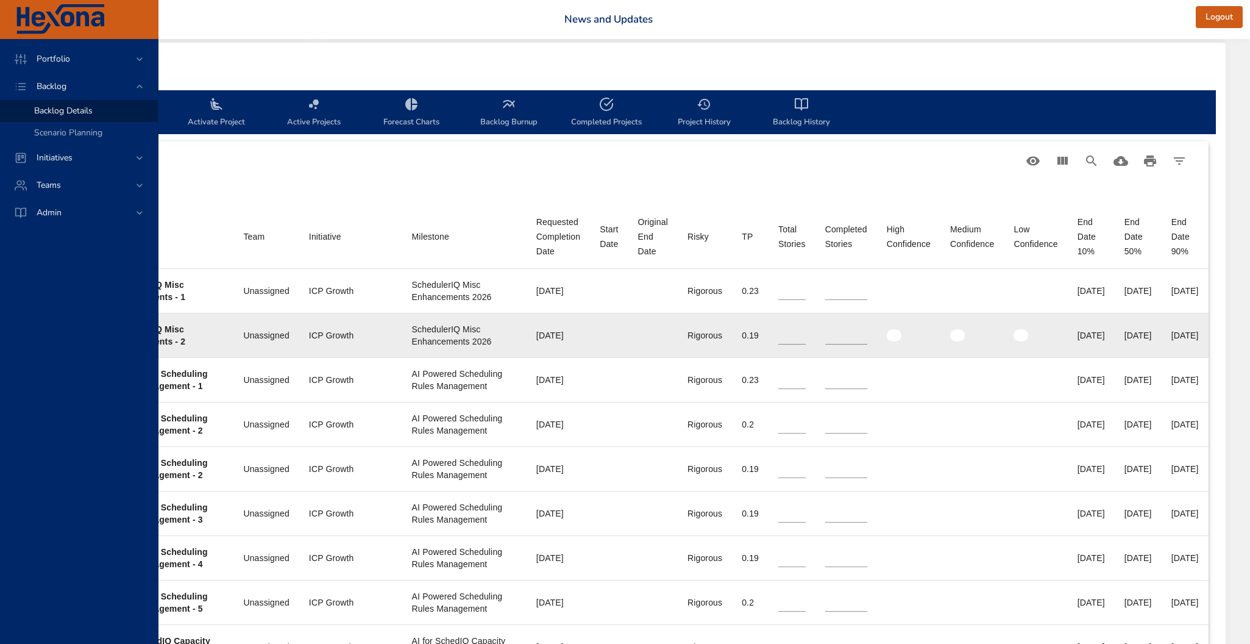
scroll to position [332, 366]
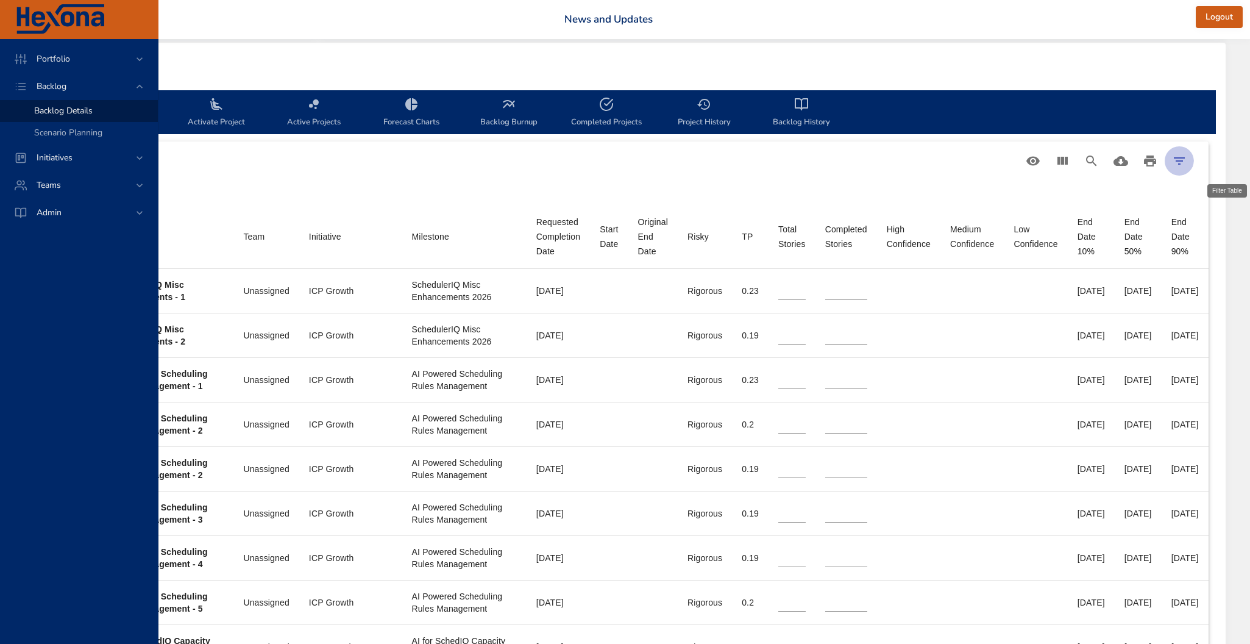
click at [1183, 160] on icon "Filter Table" at bounding box center [1179, 160] width 11 height 7
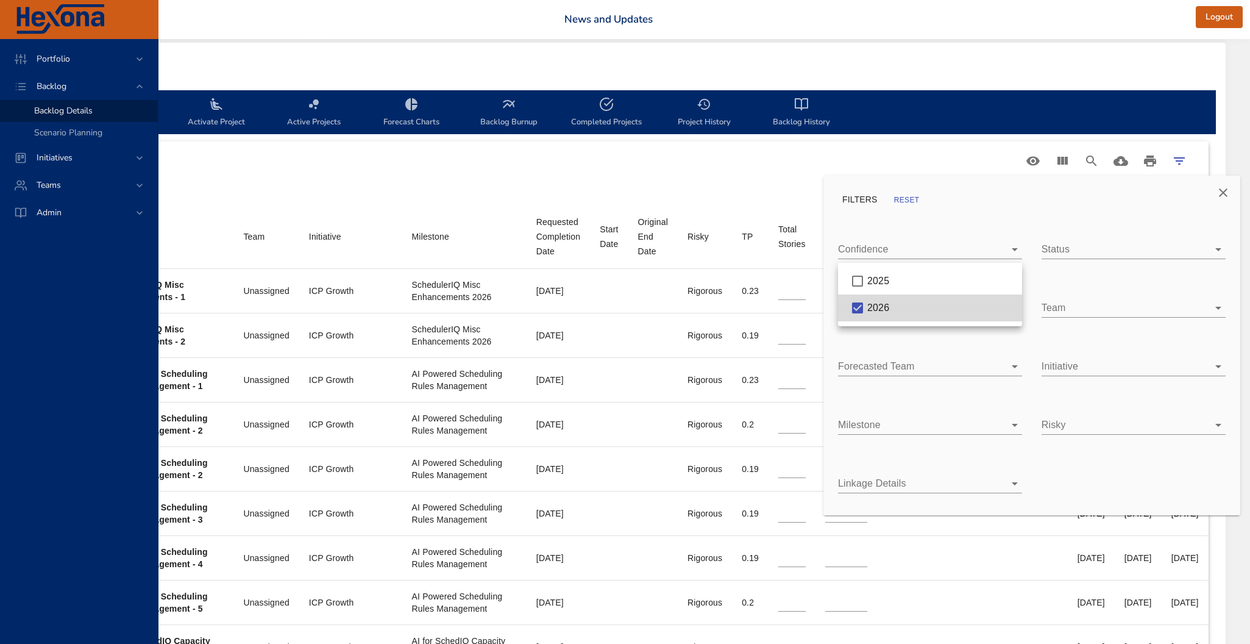
type input "*"
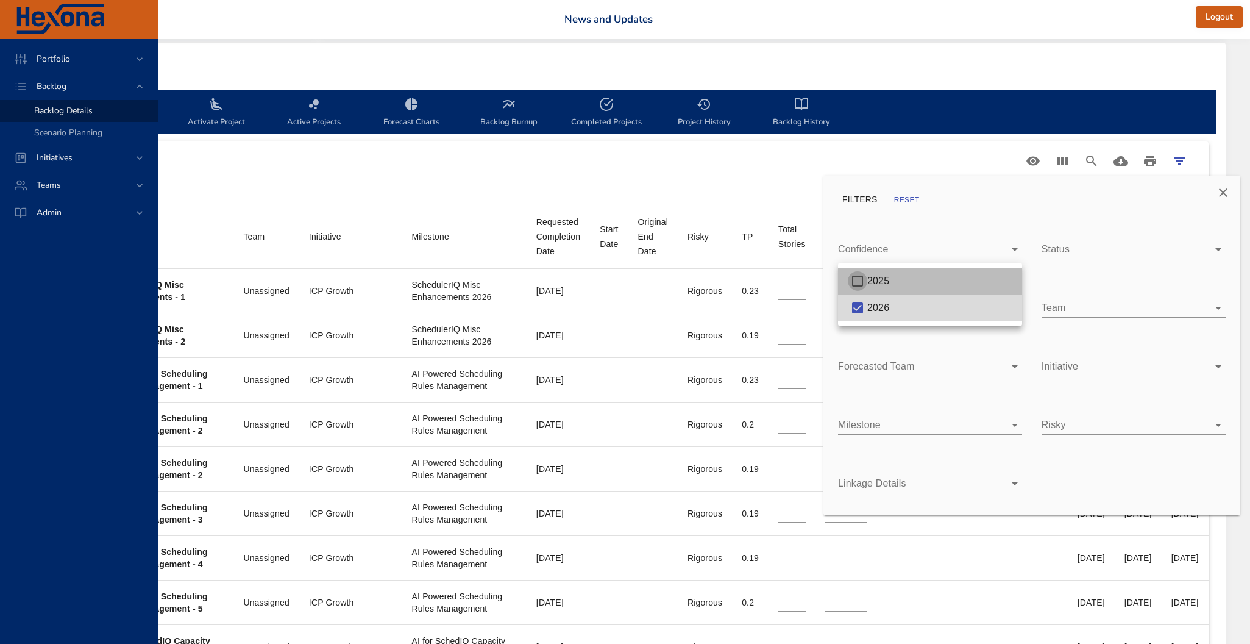
type input "*"
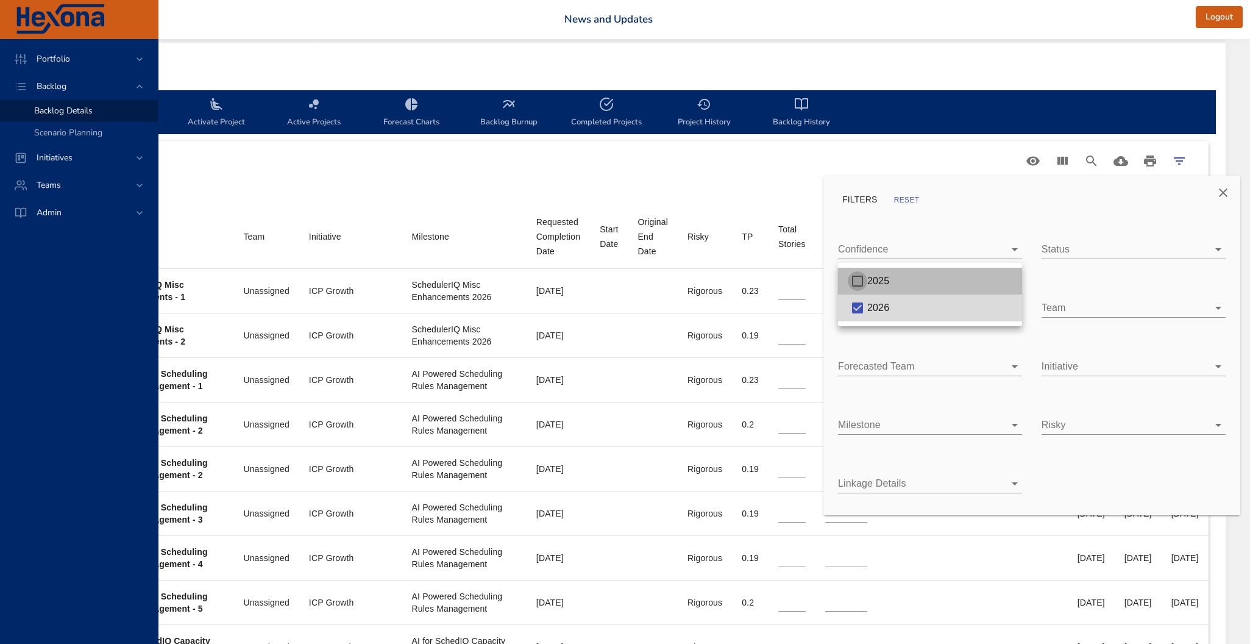
type input "*"
type input "**"
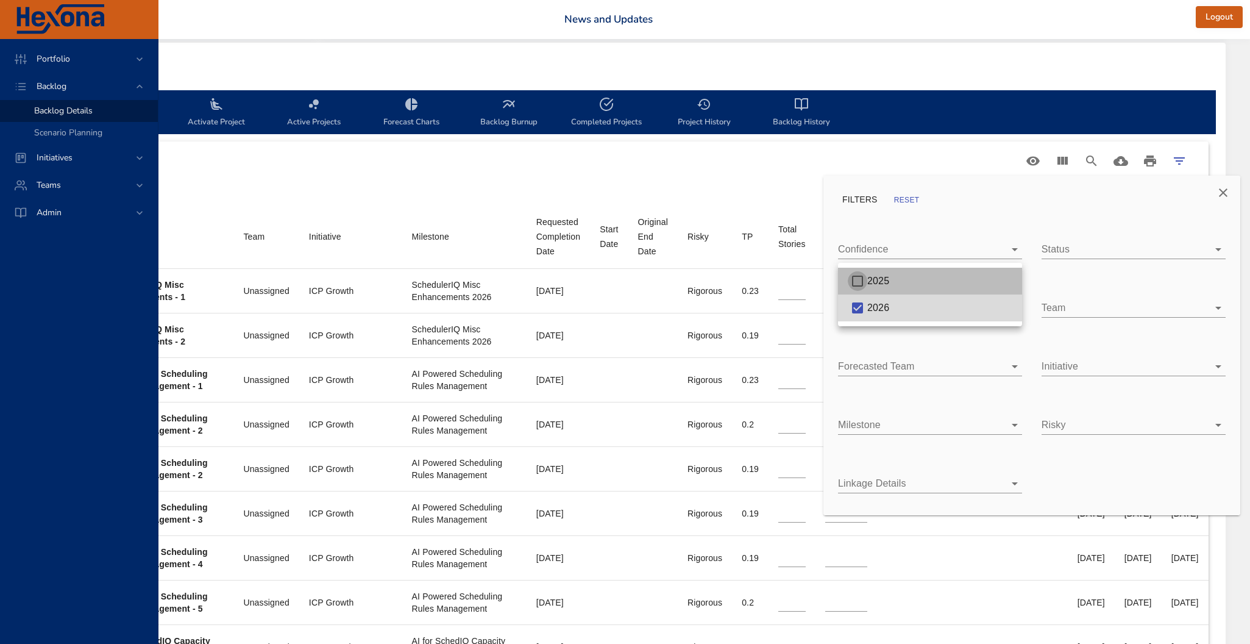
type input "*"
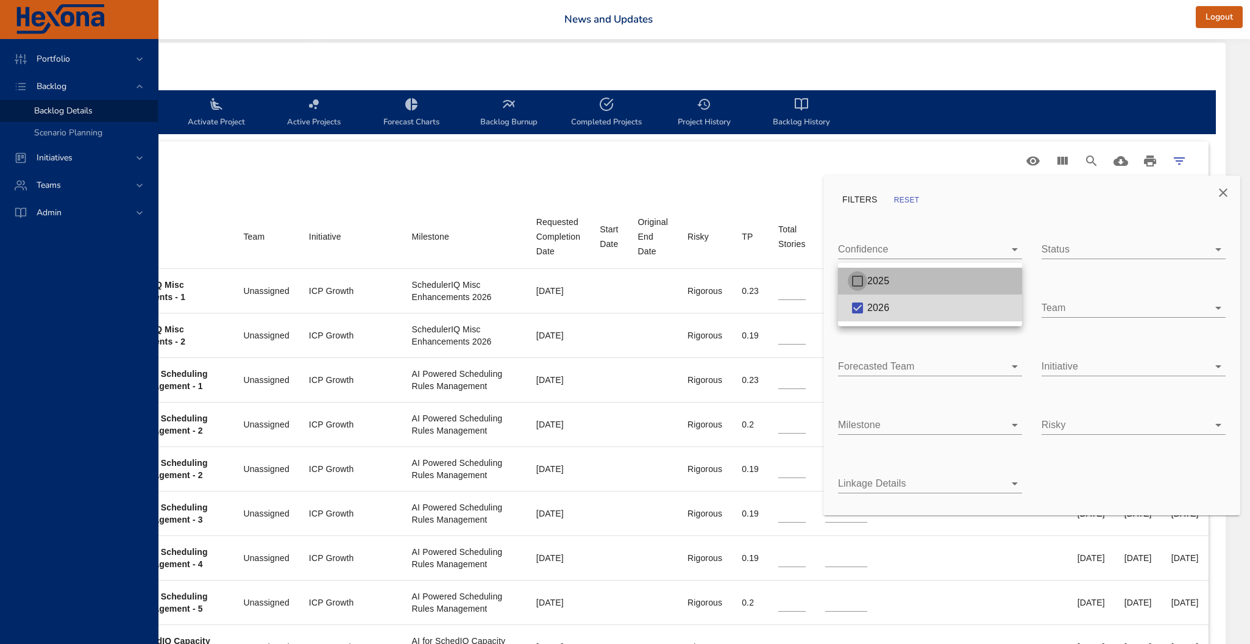
type input "*"
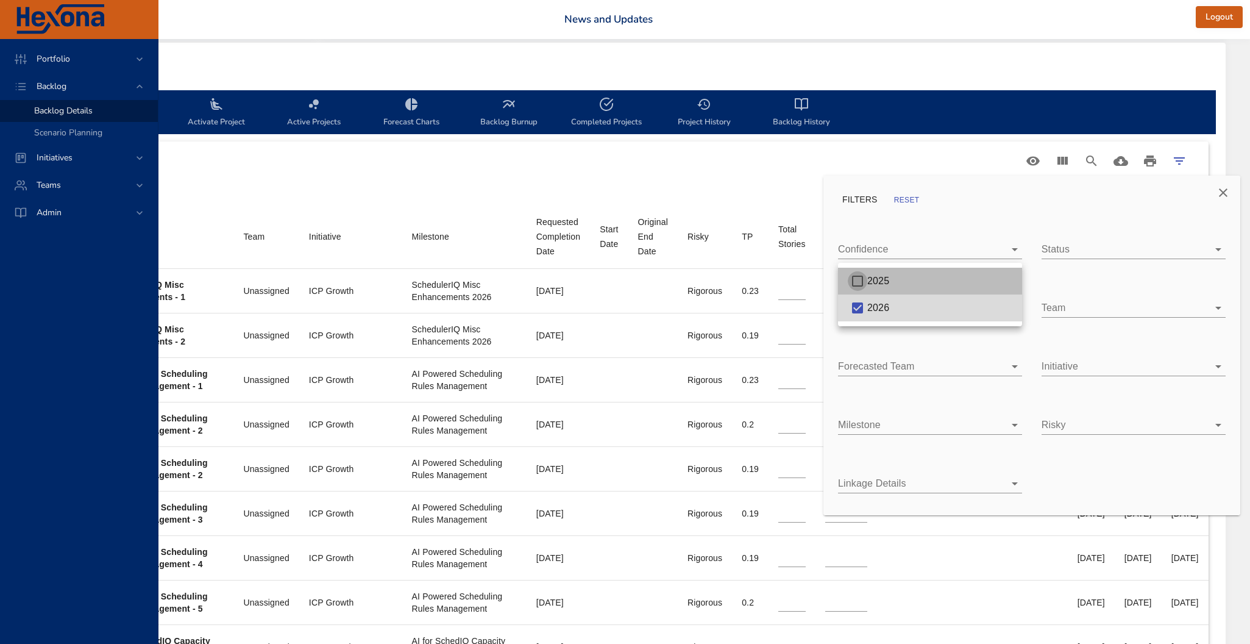
type input "*"
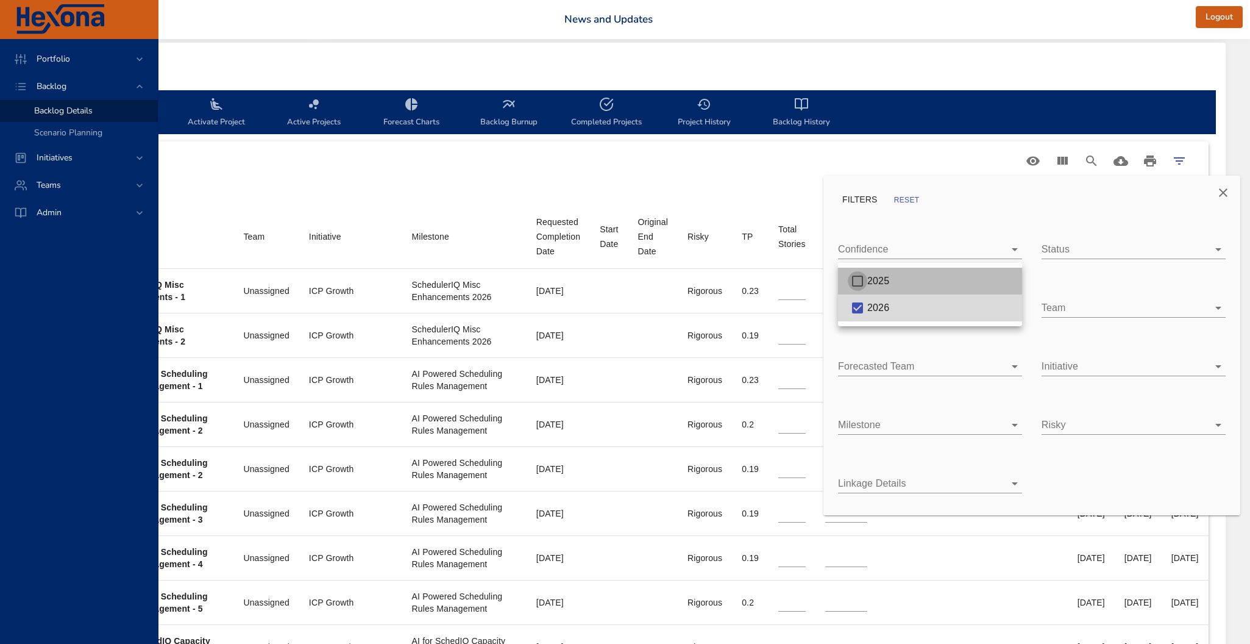
type input "*"
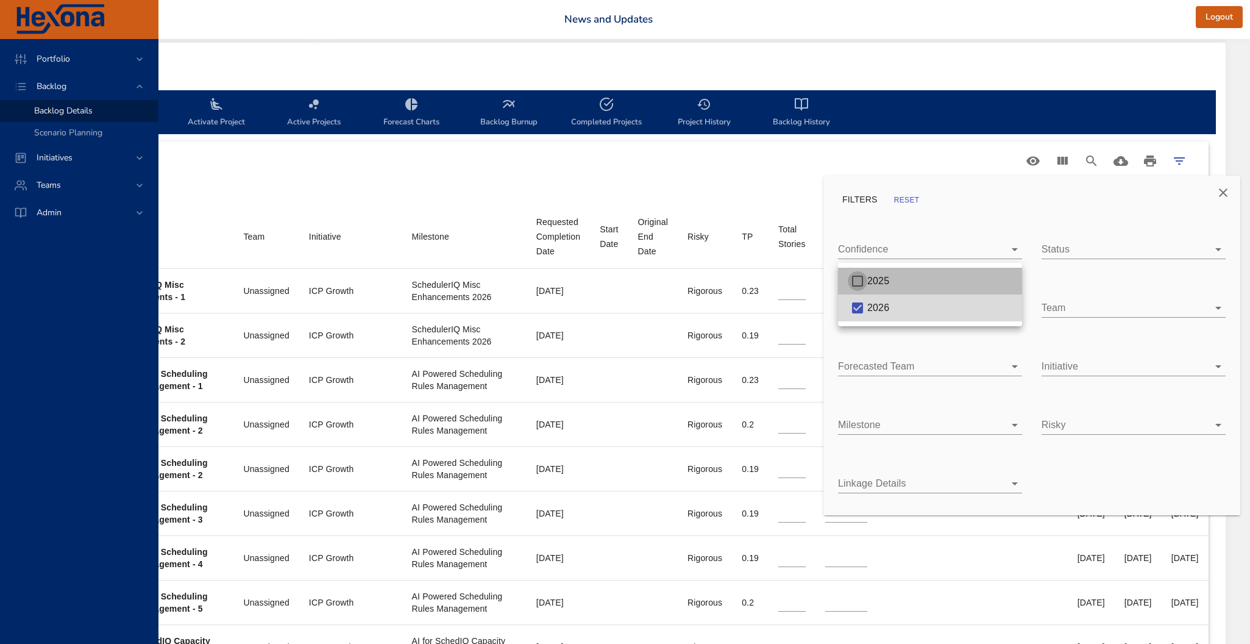
type input "*"
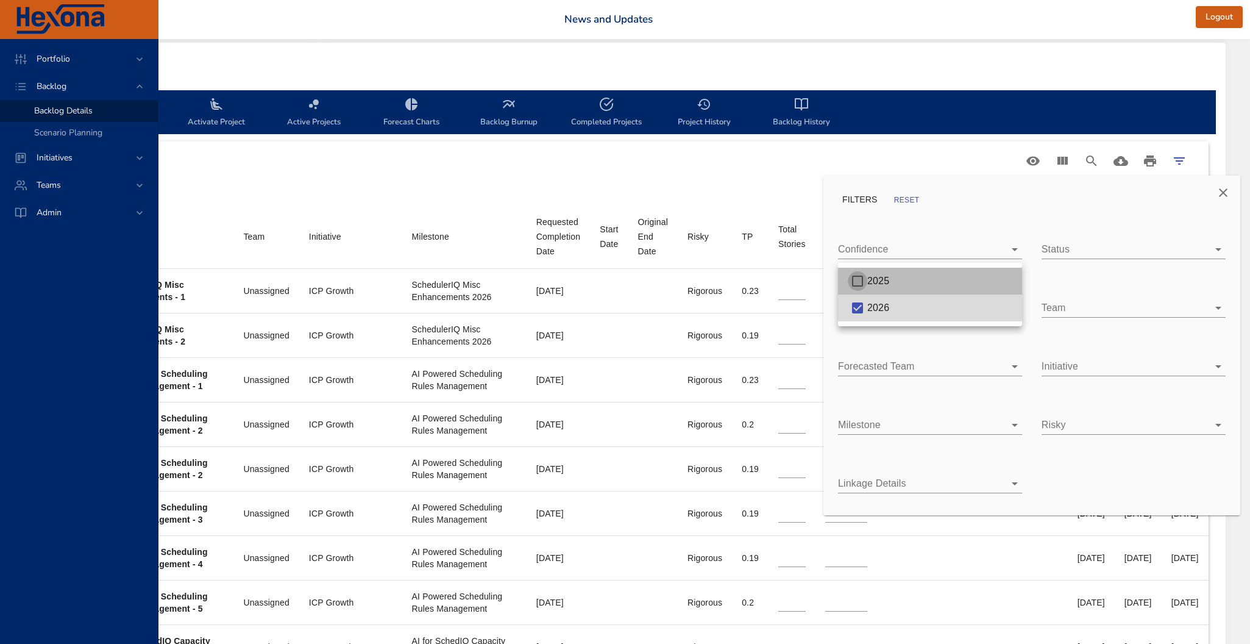
type input "*"
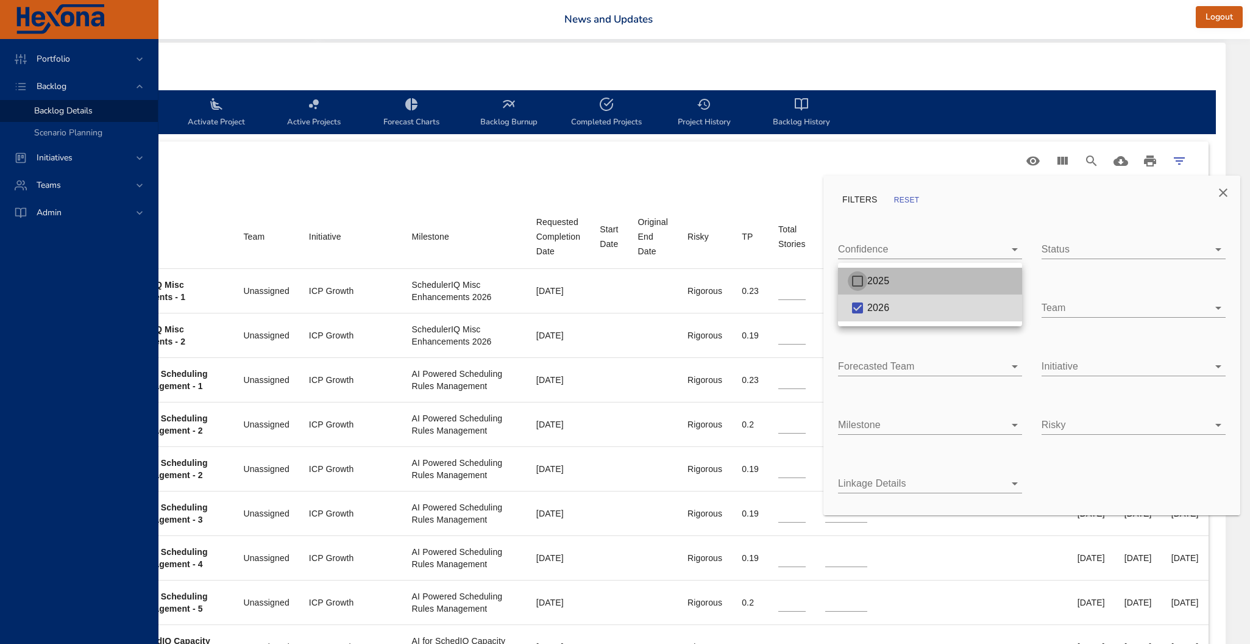
type input "*"
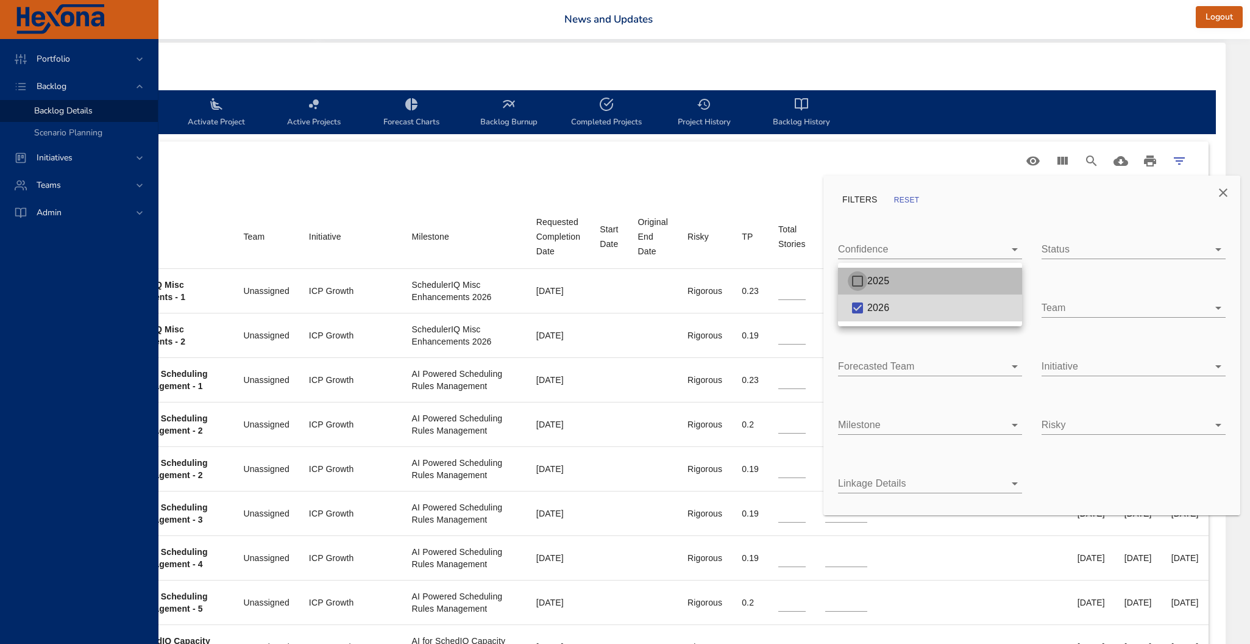
type input "*"
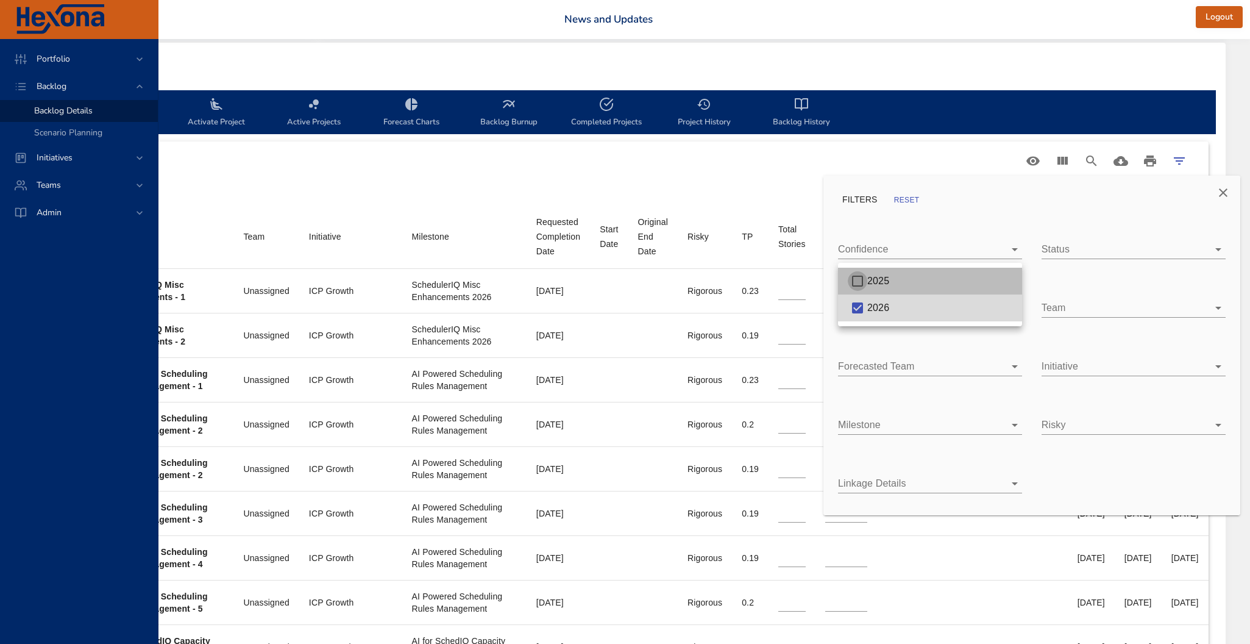
type input "*"
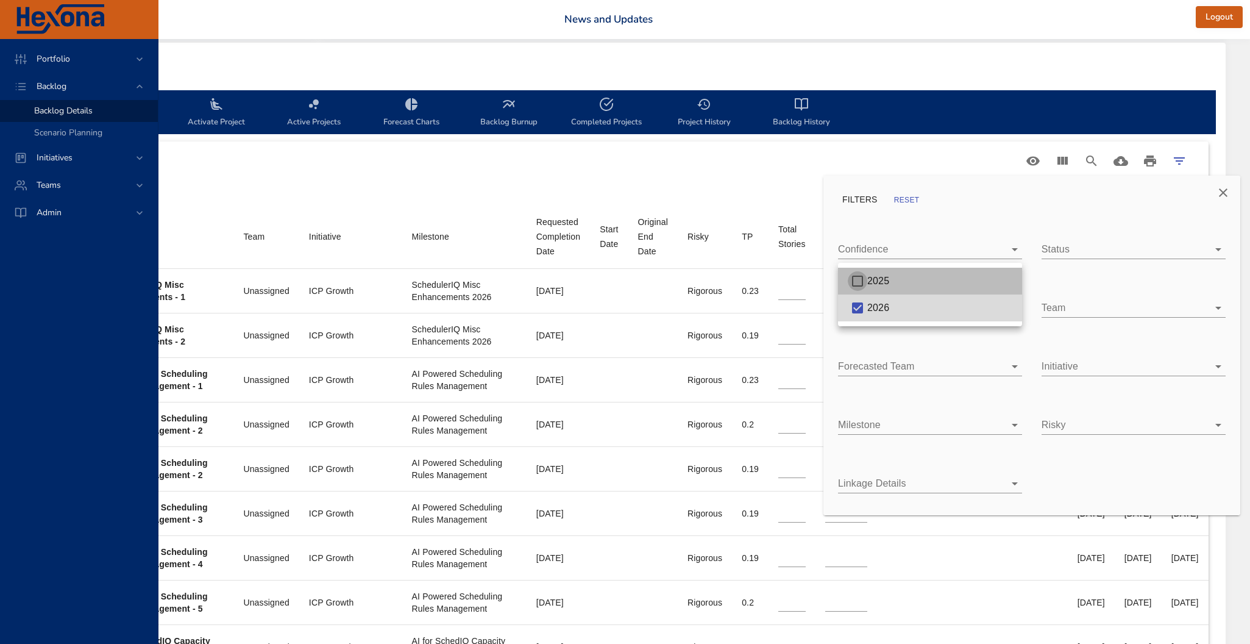
type input "*"
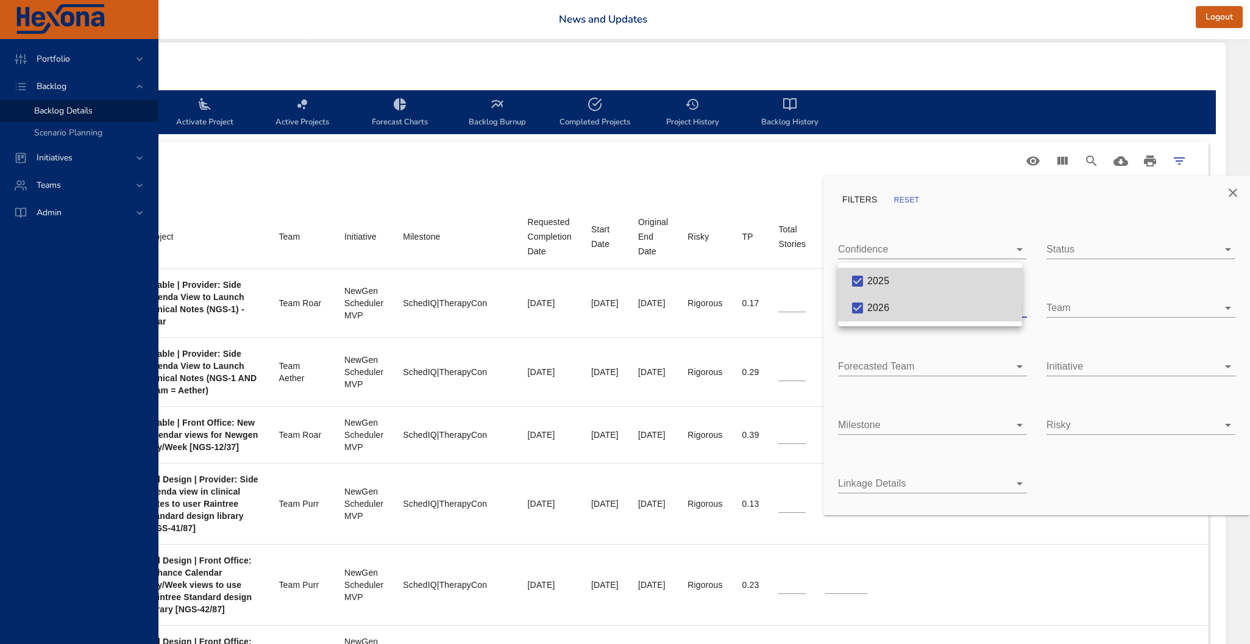
click at [683, 305] on div at bounding box center [625, 322] width 1250 height 644
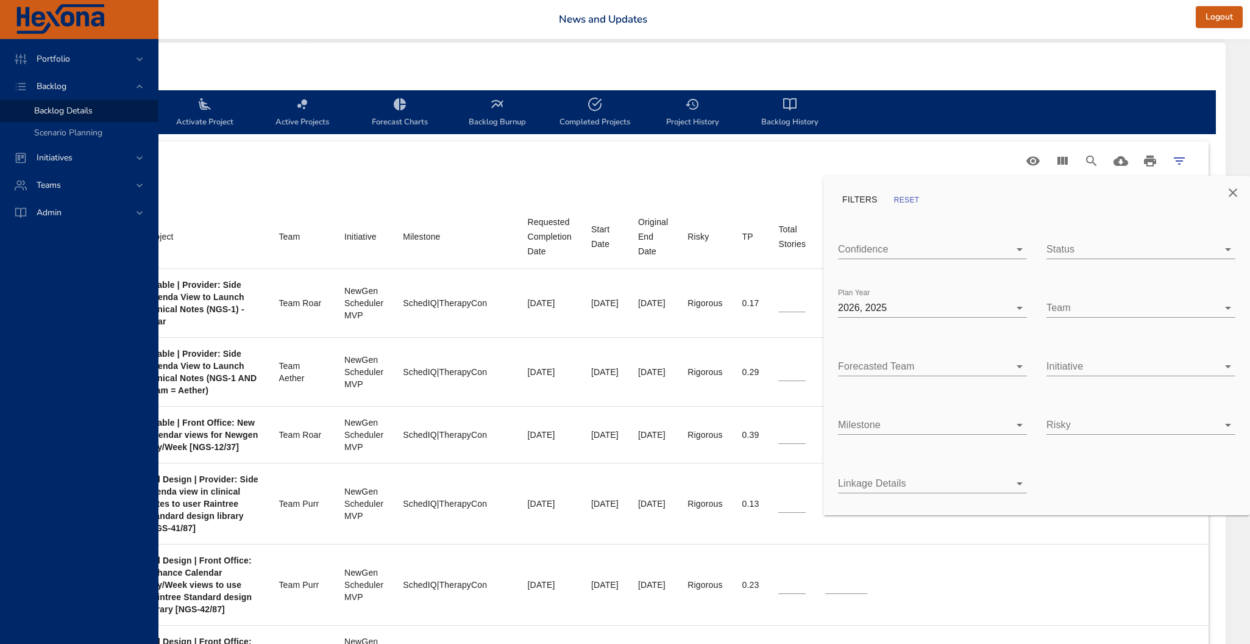
click at [684, 305] on div at bounding box center [625, 322] width 1250 height 644
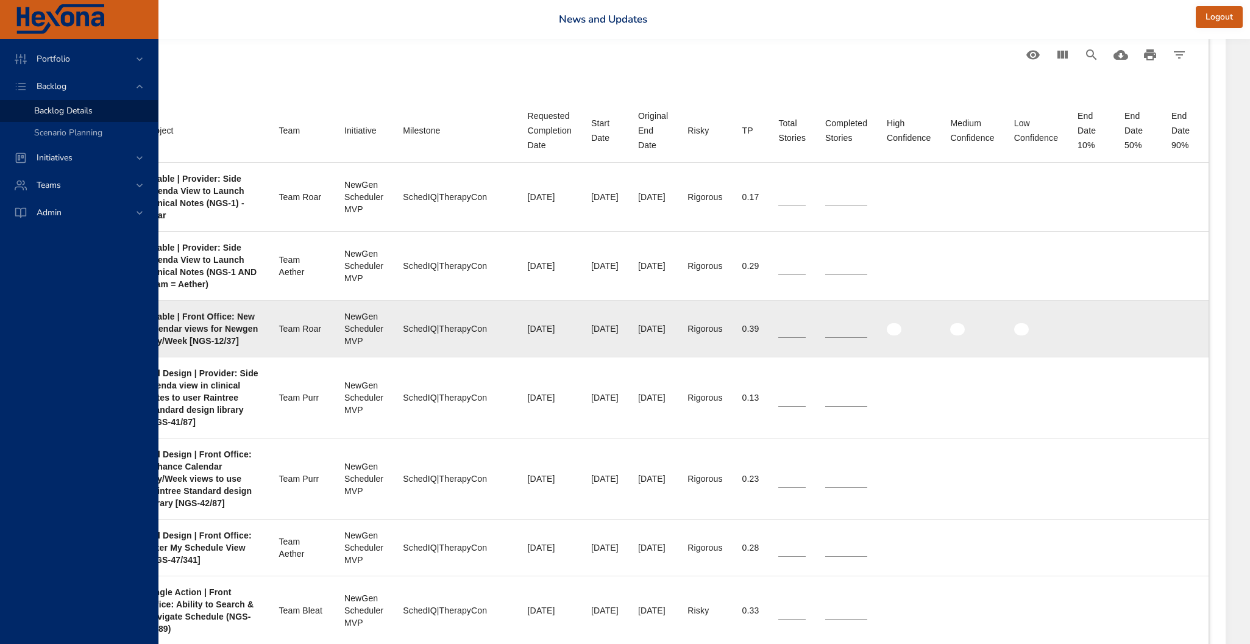
scroll to position [438, 408]
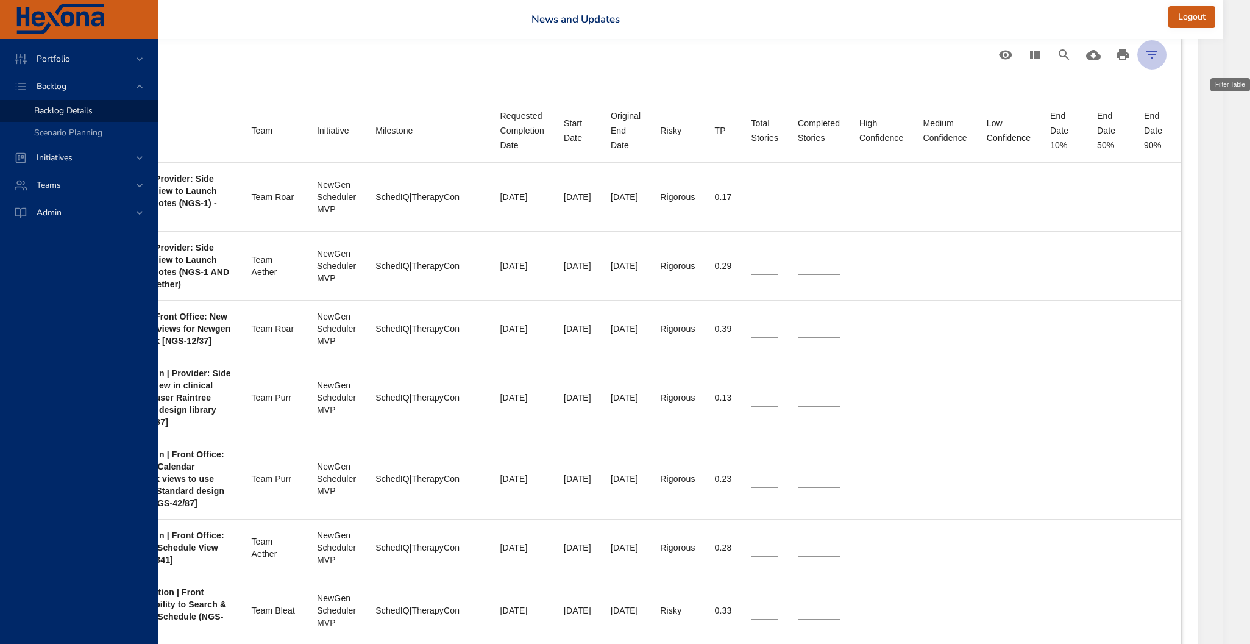
click at [1158, 54] on icon "Filter Table" at bounding box center [1152, 54] width 11 height 7
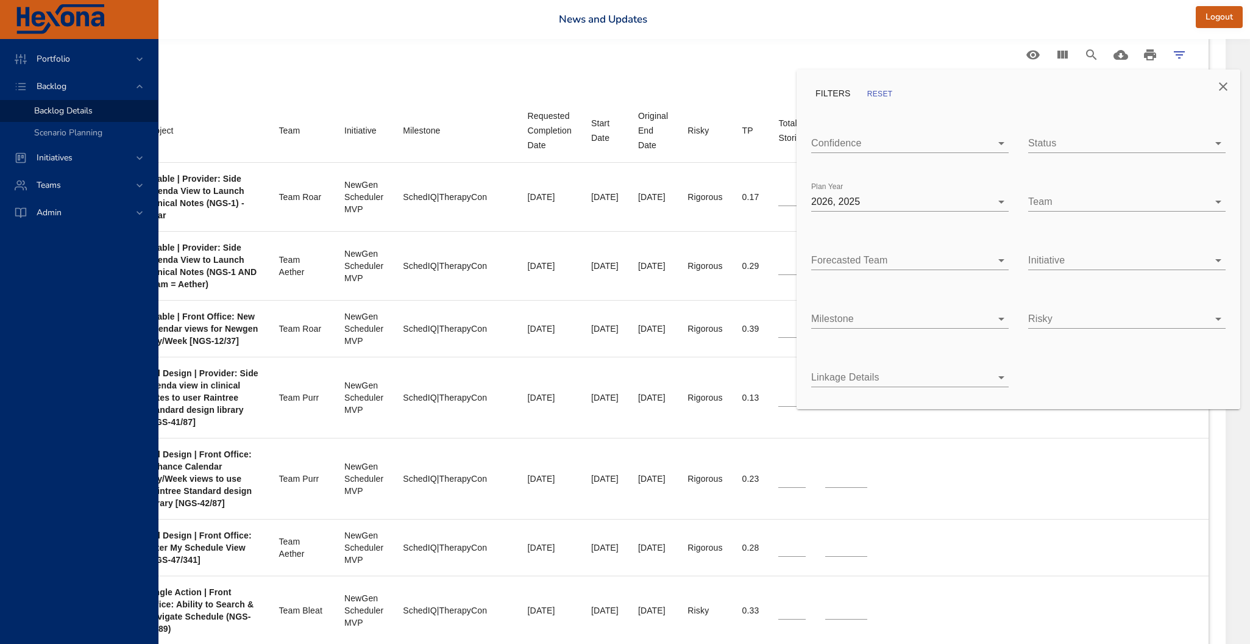
type input "*"
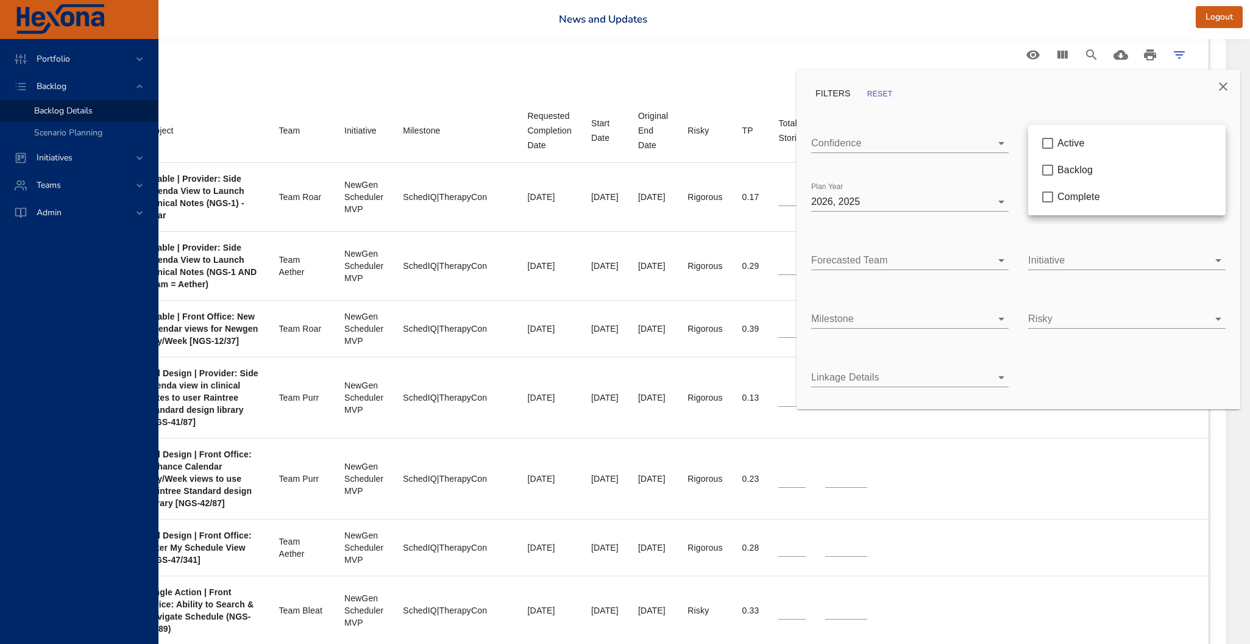
type input "*"
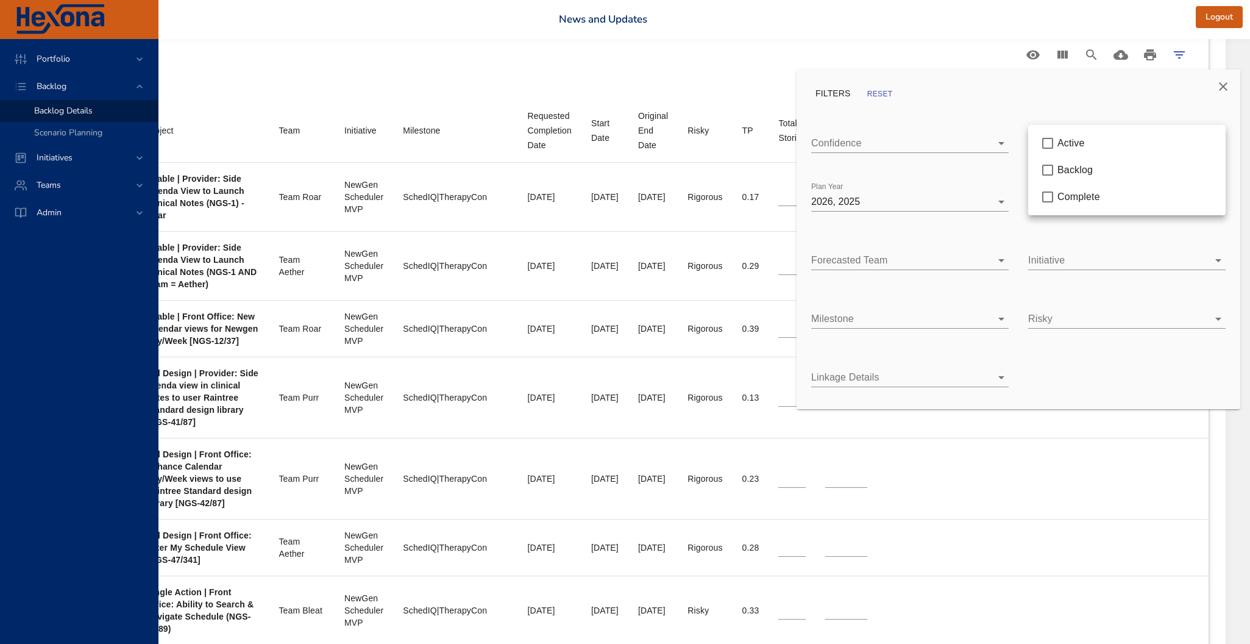
type input "*"
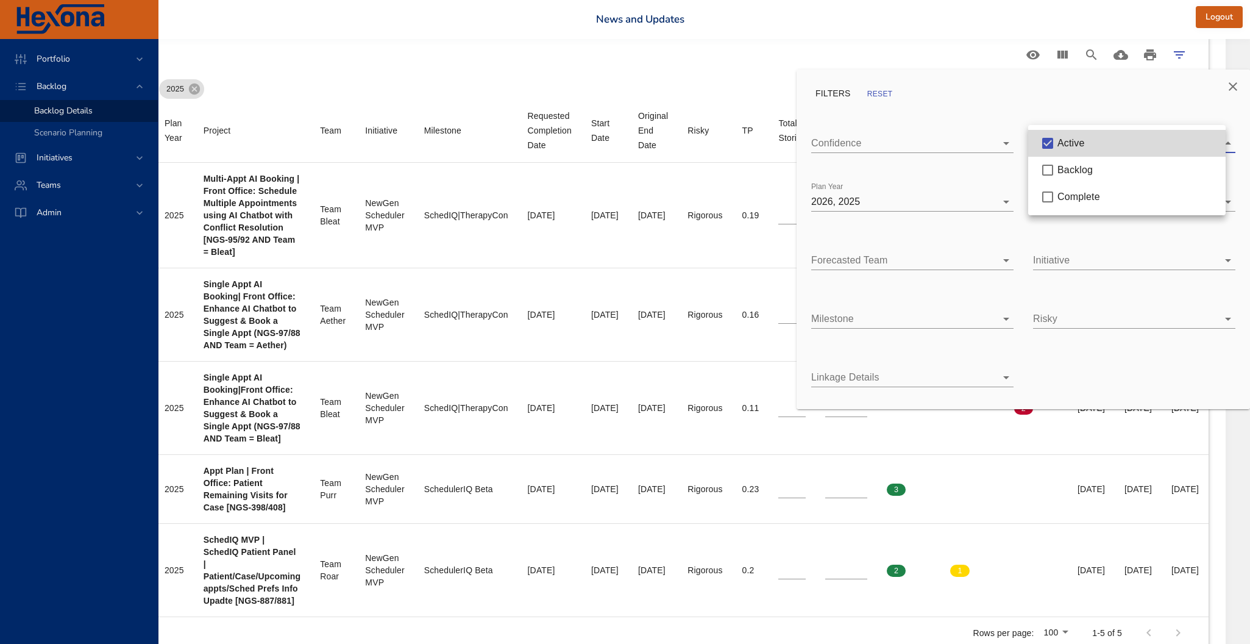
scroll to position [438, 333]
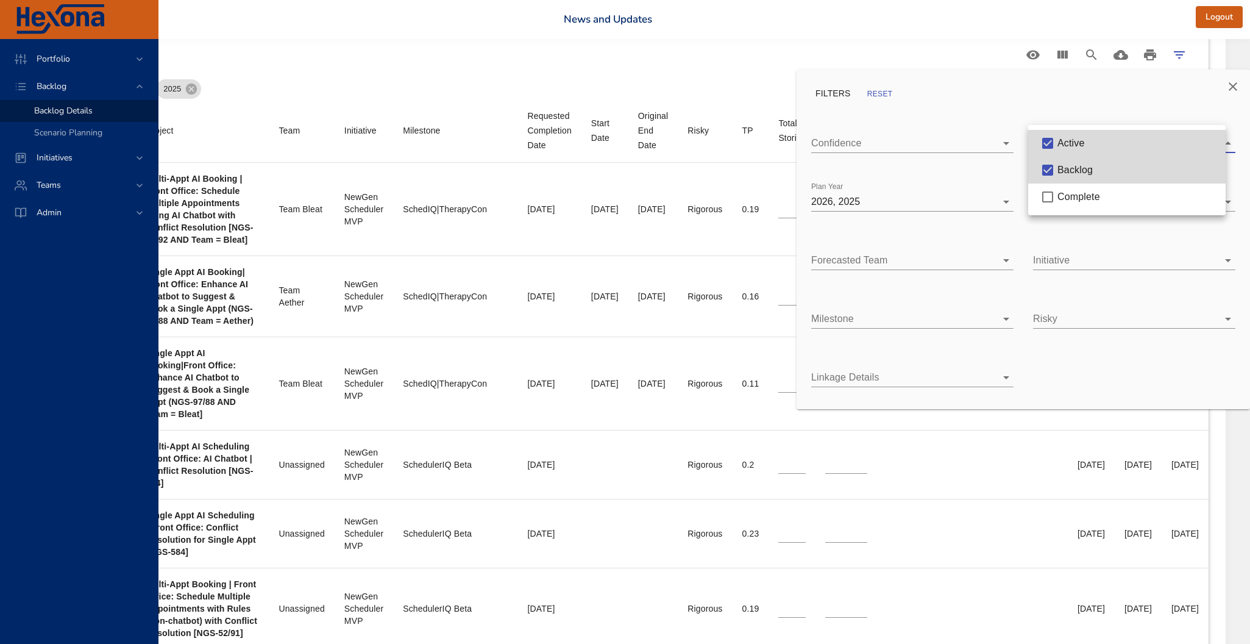
click at [712, 185] on div at bounding box center [625, 322] width 1250 height 644
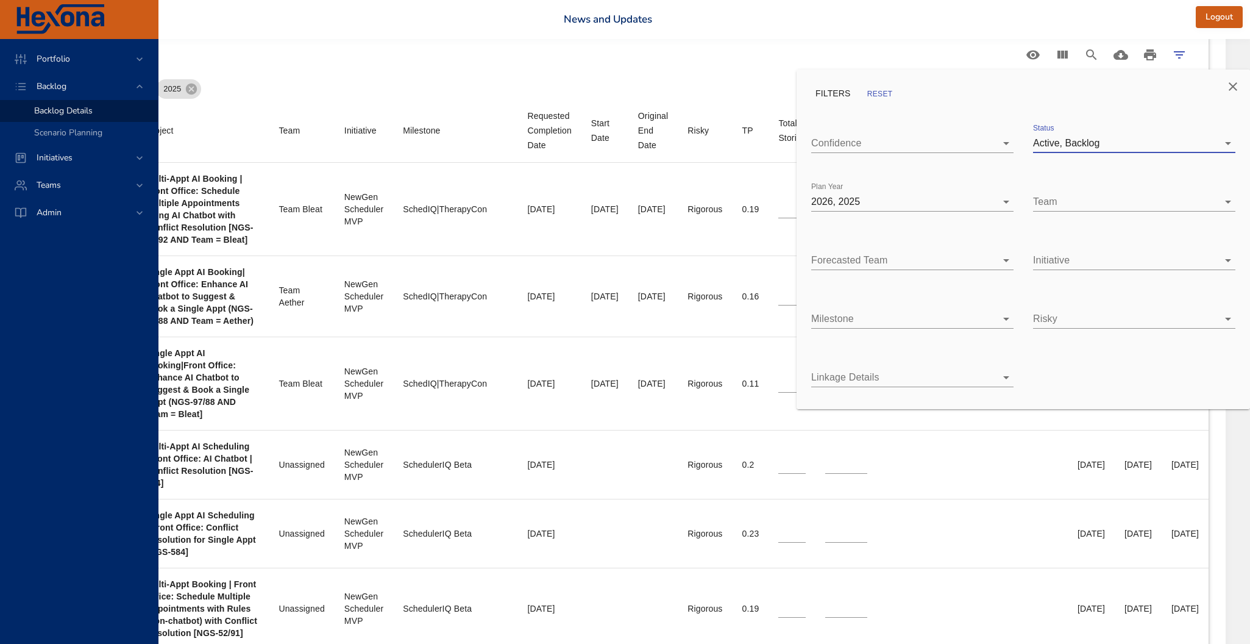
click at [668, 187] on div at bounding box center [625, 322] width 1250 height 644
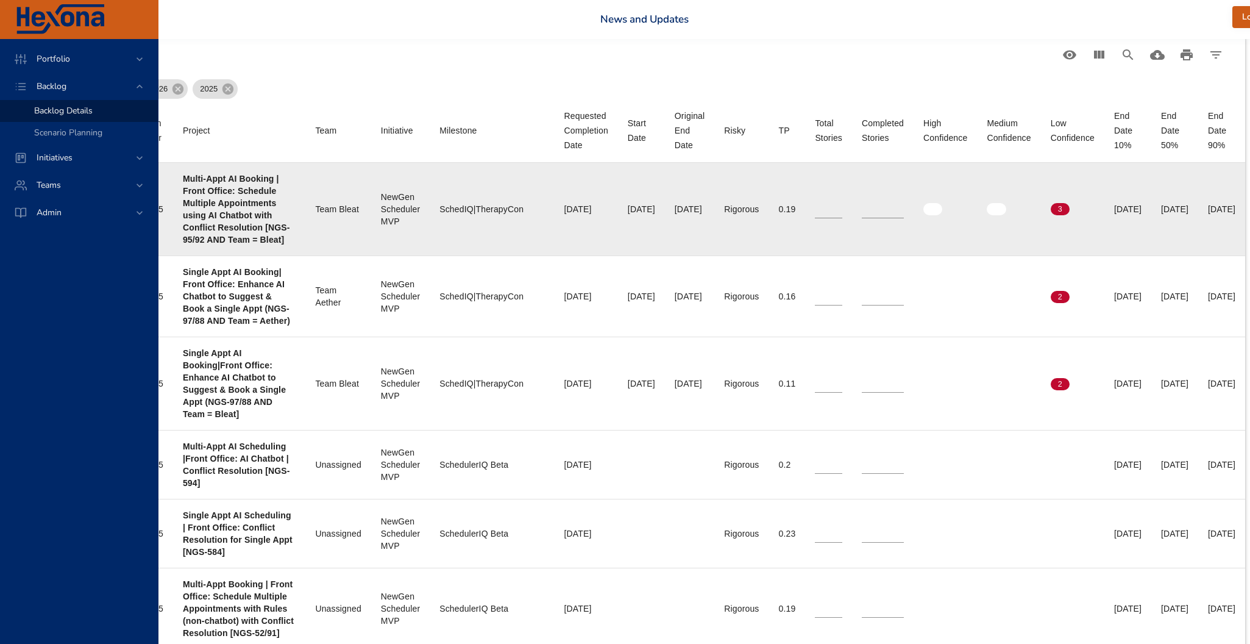
scroll to position [438, 397]
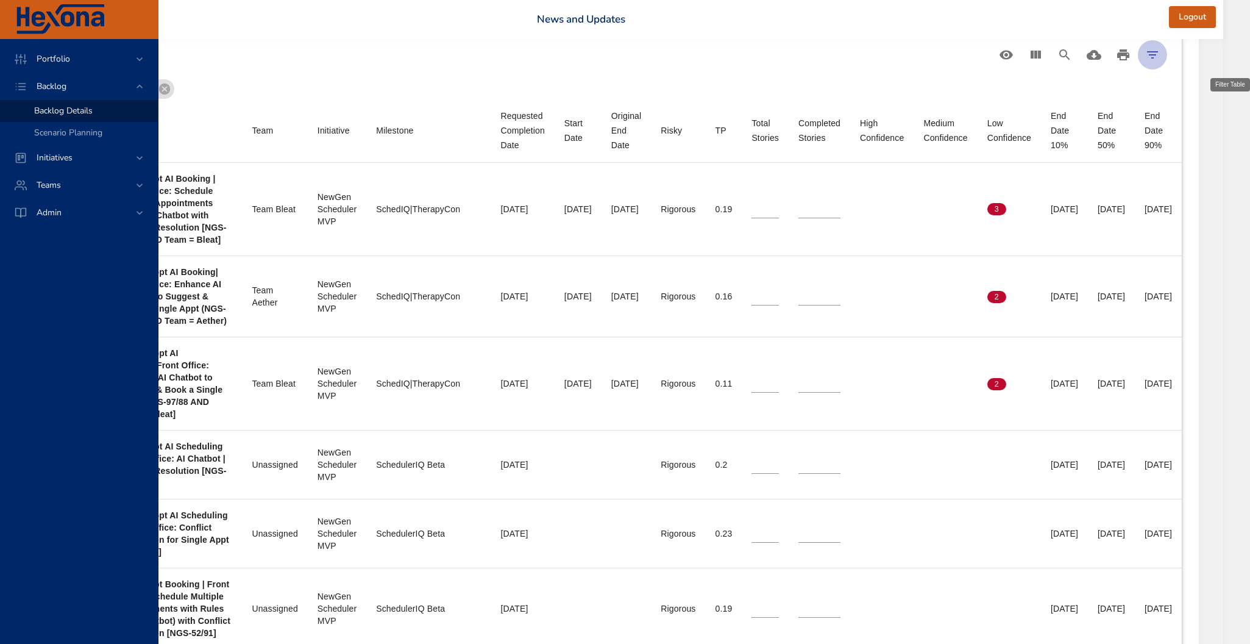
click at [1160, 53] on icon "Filter Table" at bounding box center [1152, 55] width 15 height 15
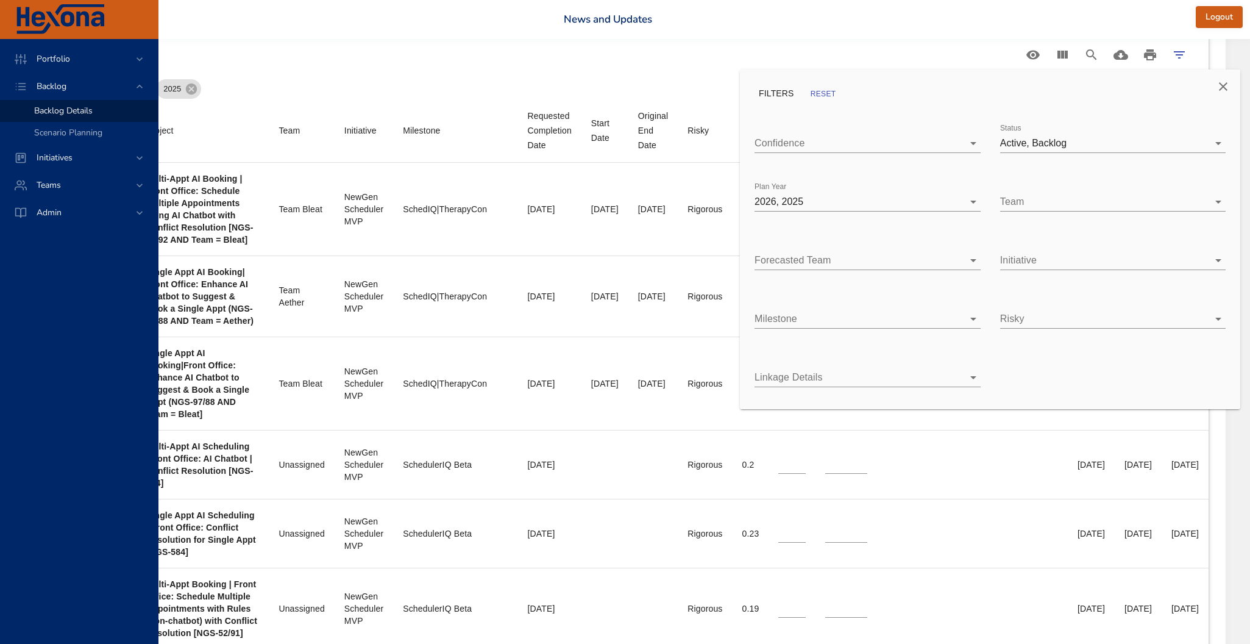
click at [577, 172] on div at bounding box center [625, 322] width 1250 height 644
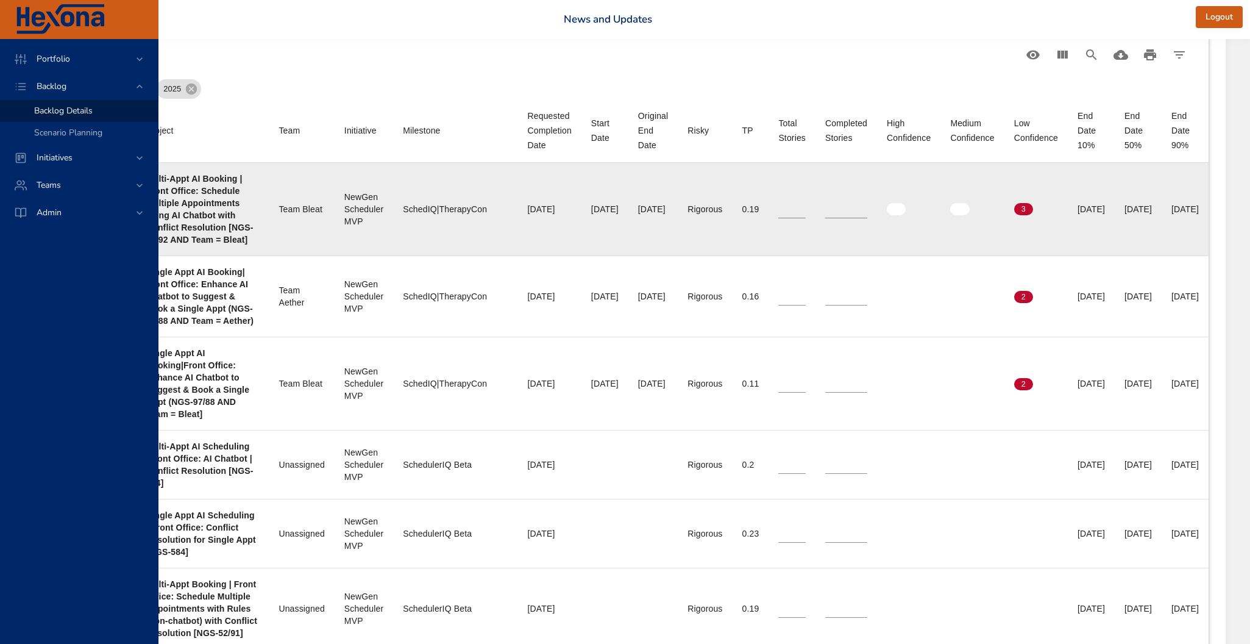
click at [628, 173] on td "Original End Date 09/01/2025" at bounding box center [652, 209] width 49 height 93
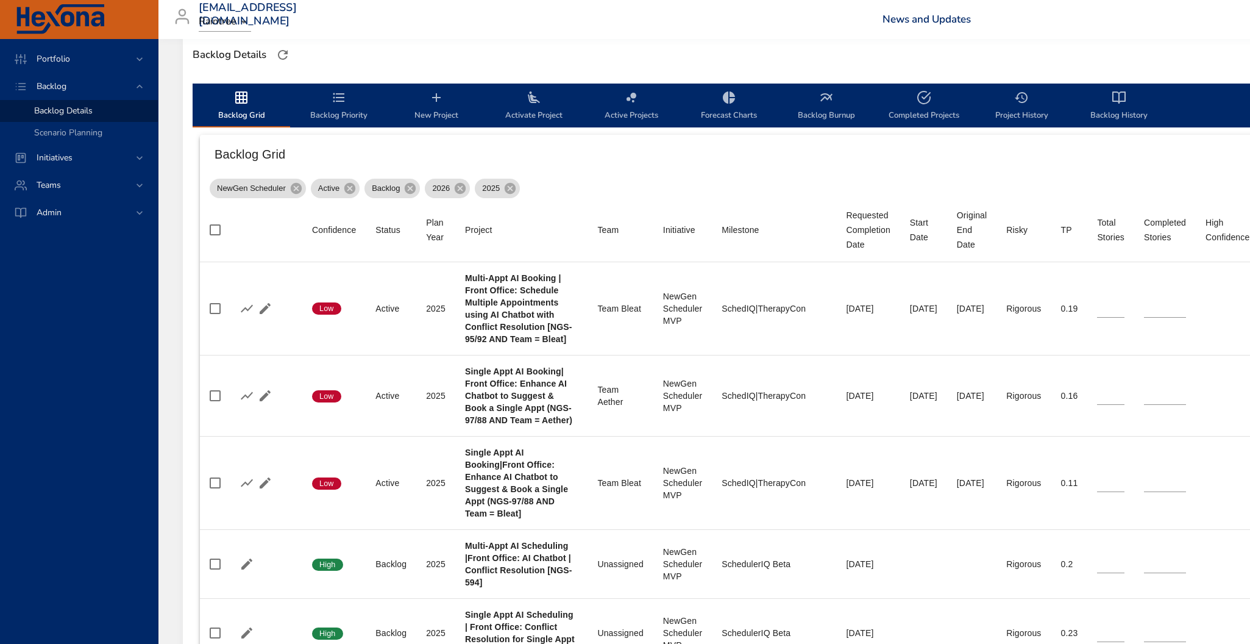
scroll to position [0, 0]
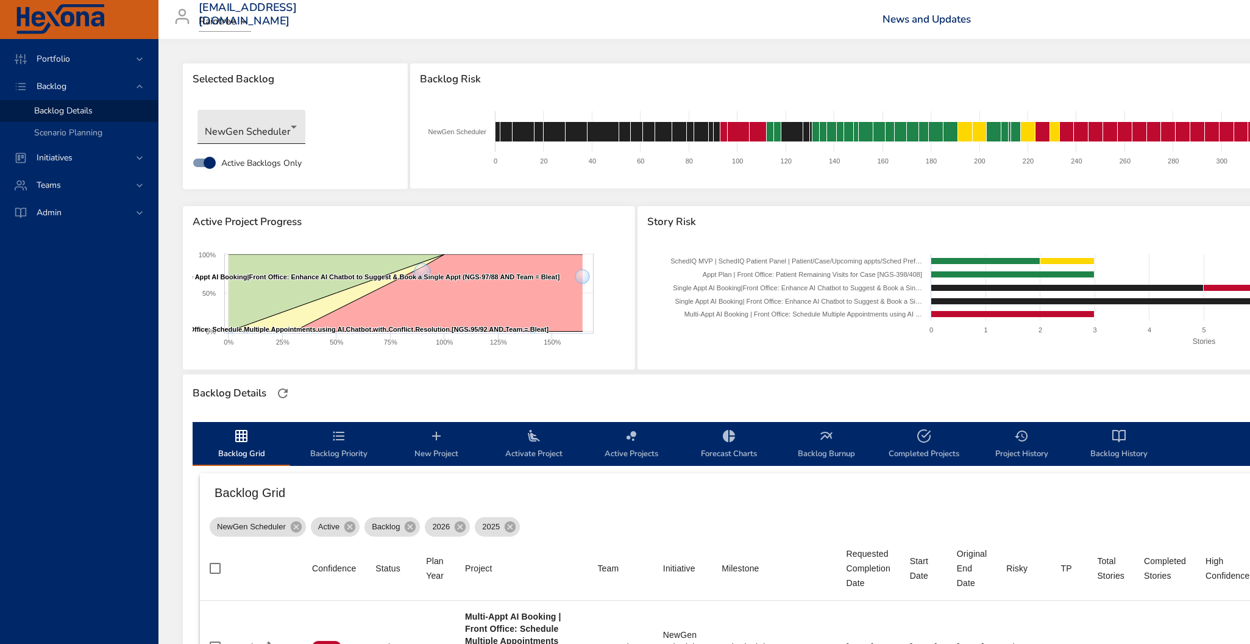
click at [238, 123] on body "Portfolio Backlog Backlog Details Scenario Planning Initiatives Teams Admin rob…" at bounding box center [625, 322] width 1250 height 644
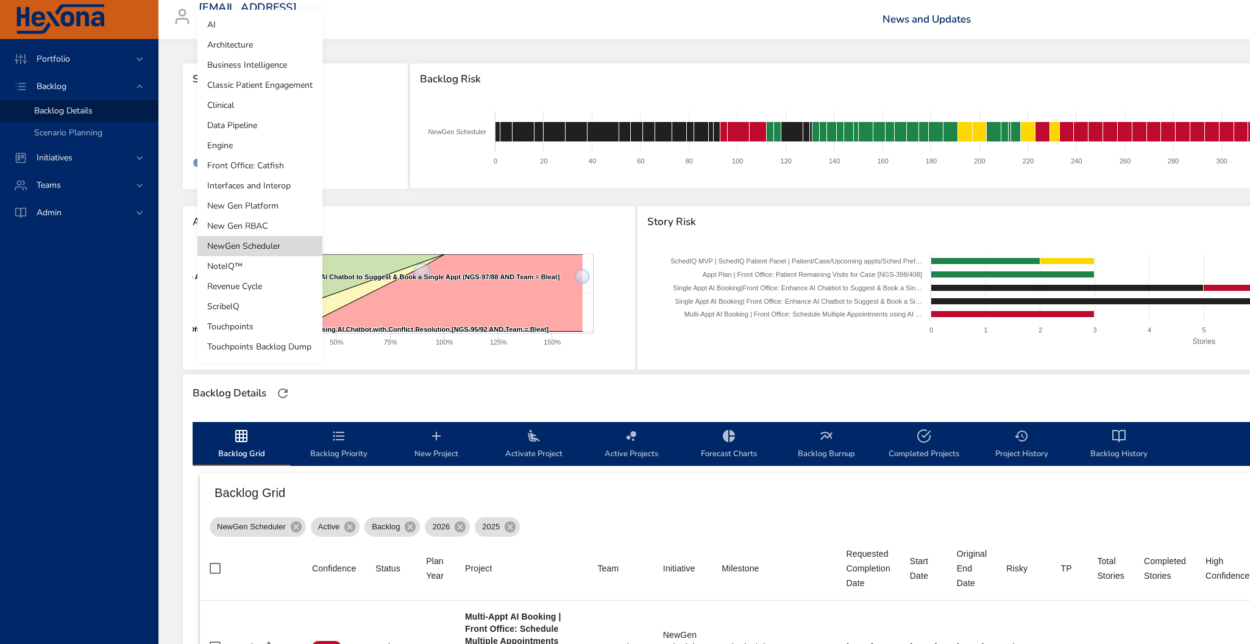
click at [248, 273] on li "NoteIQ™" at bounding box center [260, 266] width 125 height 20
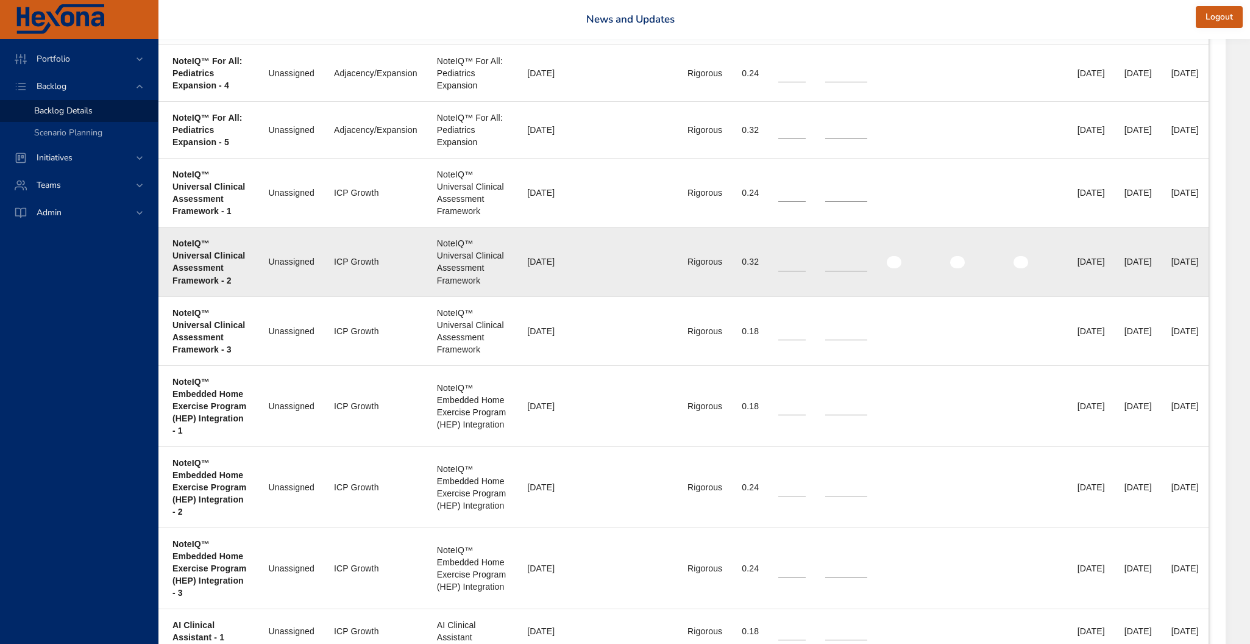
scroll to position [3433, 352]
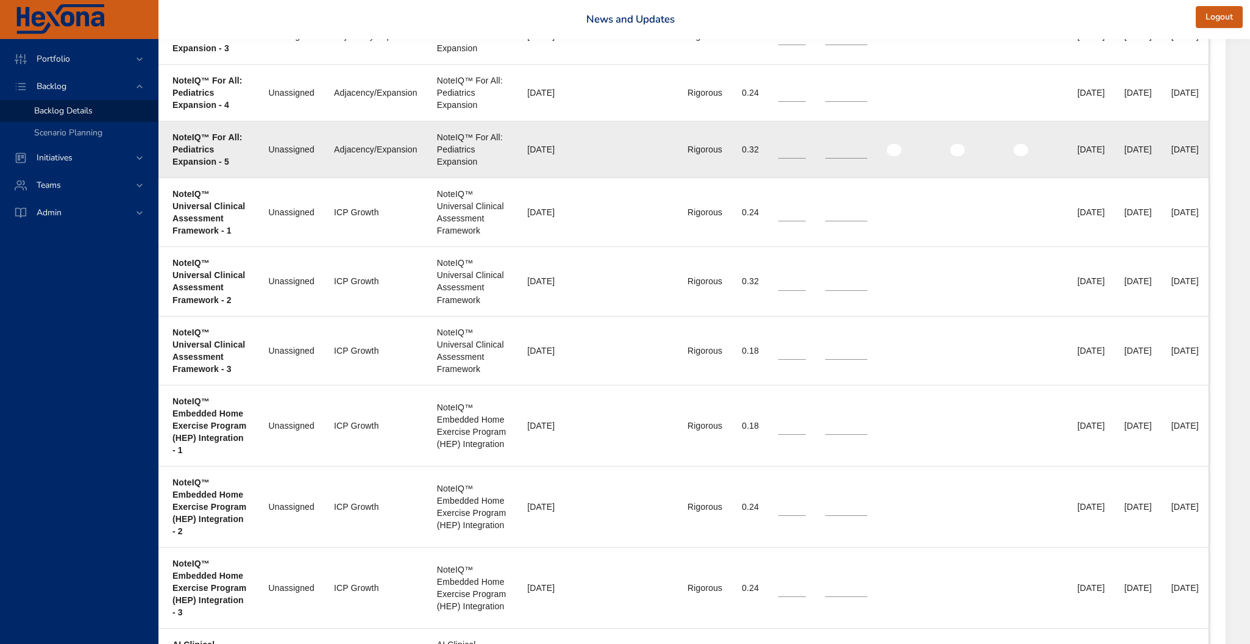
click at [1177, 151] on div "12/30/2026" at bounding box center [1185, 149] width 27 height 12
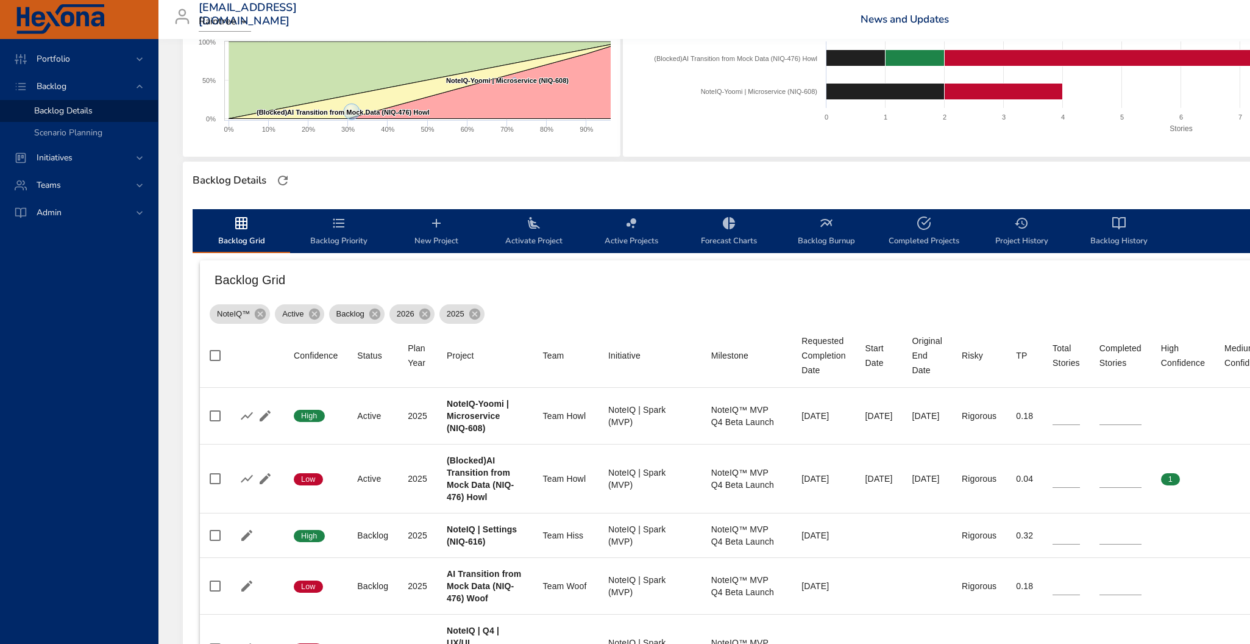
scroll to position [0, 0]
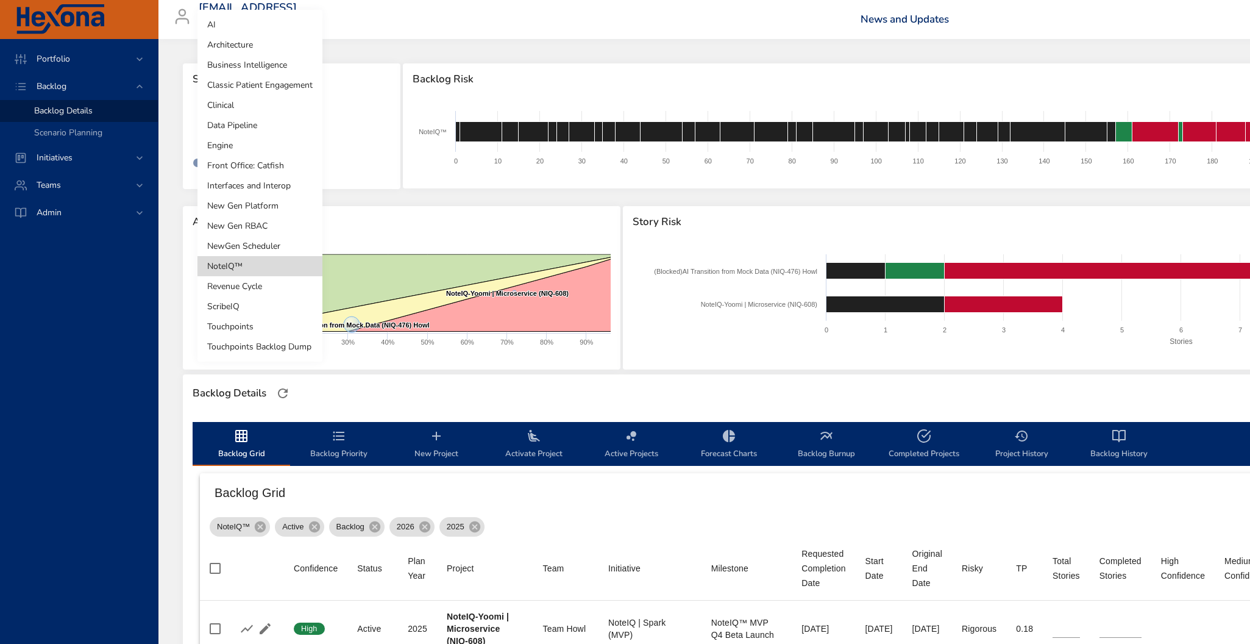
click at [250, 126] on body "Portfolio Backlog Backlog Details Scenario Planning Initiatives Teams Admin rob…" at bounding box center [625, 322] width 1250 height 644
click at [249, 104] on li "Clinical" at bounding box center [260, 105] width 125 height 20
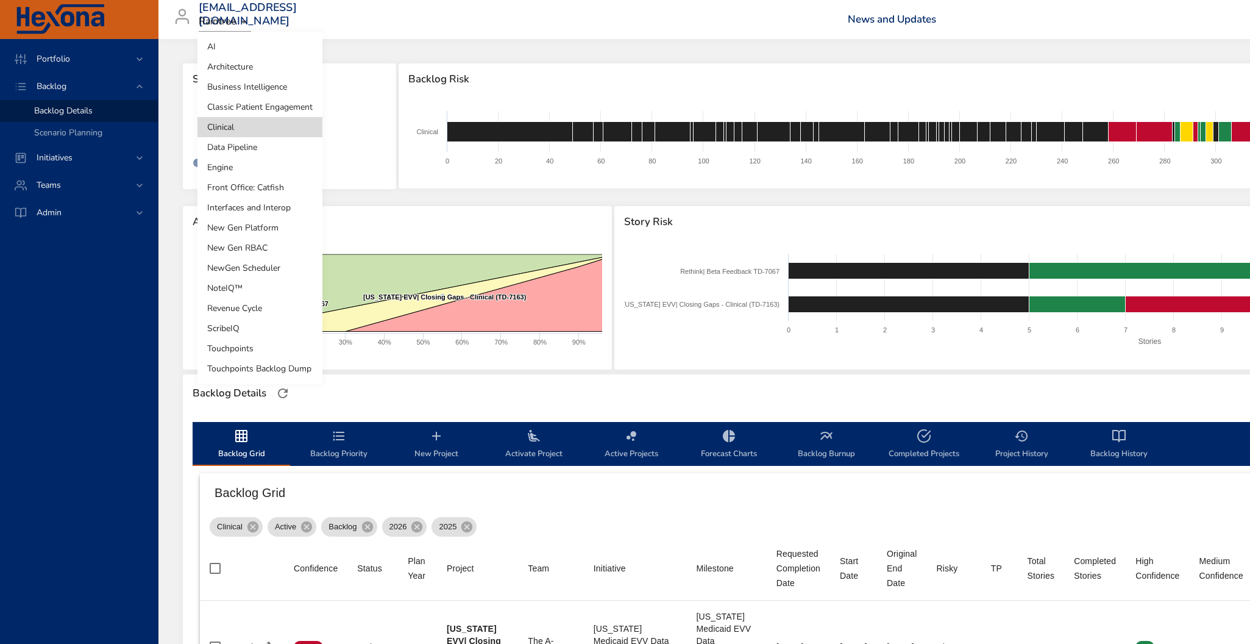
click at [249, 133] on body "Portfolio Backlog Backlog Details Scenario Planning Initiatives Teams Admin rob…" at bounding box center [625, 322] width 1250 height 644
click at [249, 313] on li "Revenue Cycle" at bounding box center [260, 308] width 125 height 20
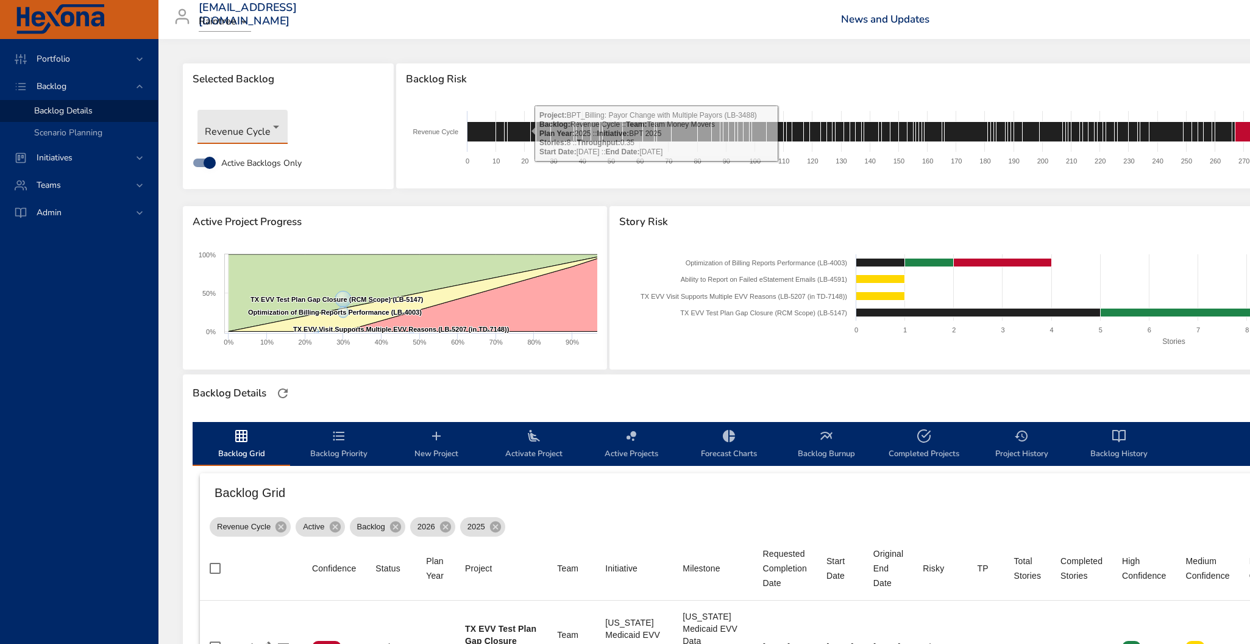
click at [247, 136] on body "Portfolio Backlog Backlog Details Scenario Planning Initiatives Teams Admin rob…" at bounding box center [625, 322] width 1250 height 644
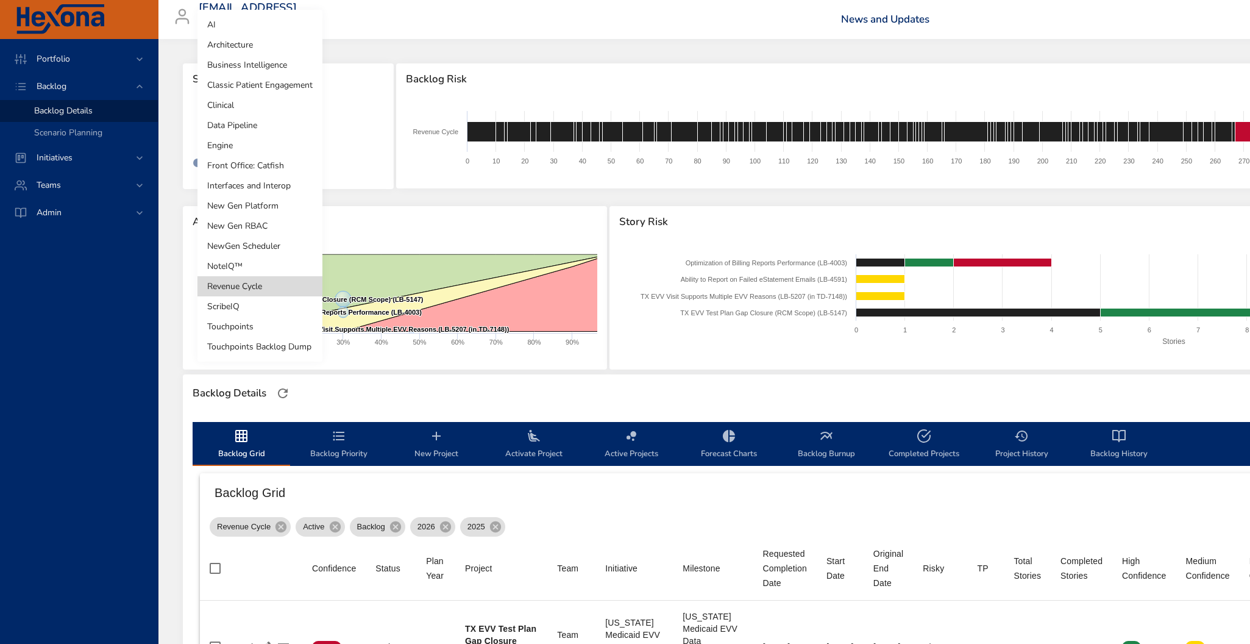
click at [256, 327] on li "Touchpoints" at bounding box center [260, 326] width 125 height 20
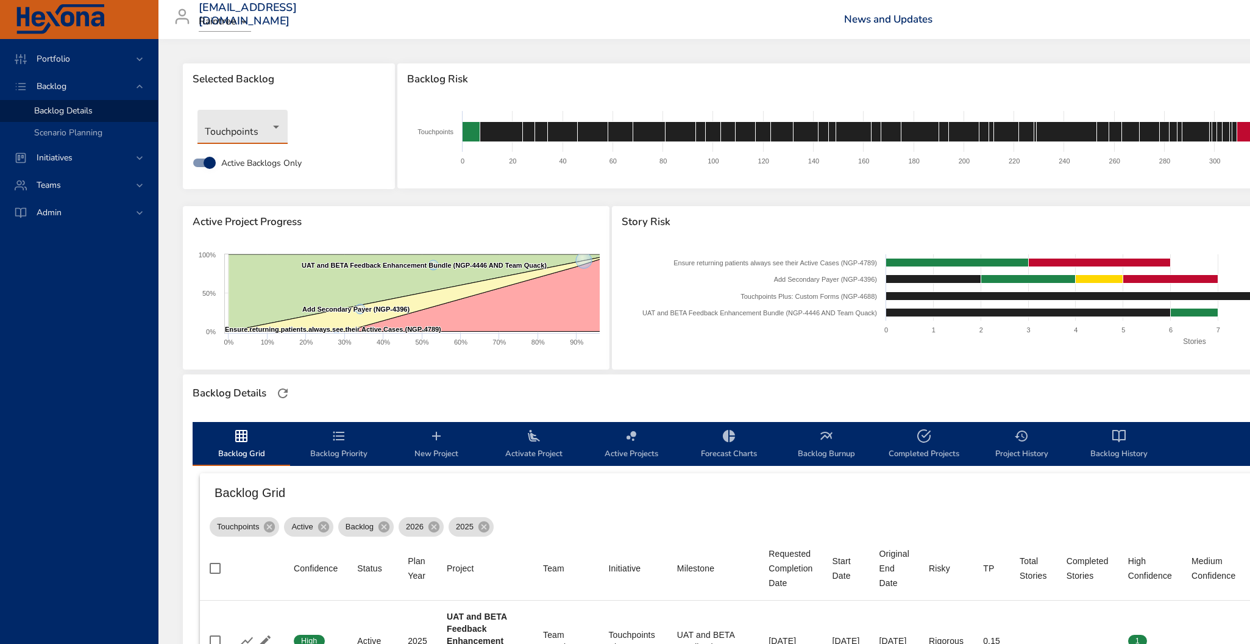
click at [278, 118] on body "Portfolio Backlog Backlog Details Scenario Planning Initiatives Teams Admin rob…" at bounding box center [625, 322] width 1250 height 644
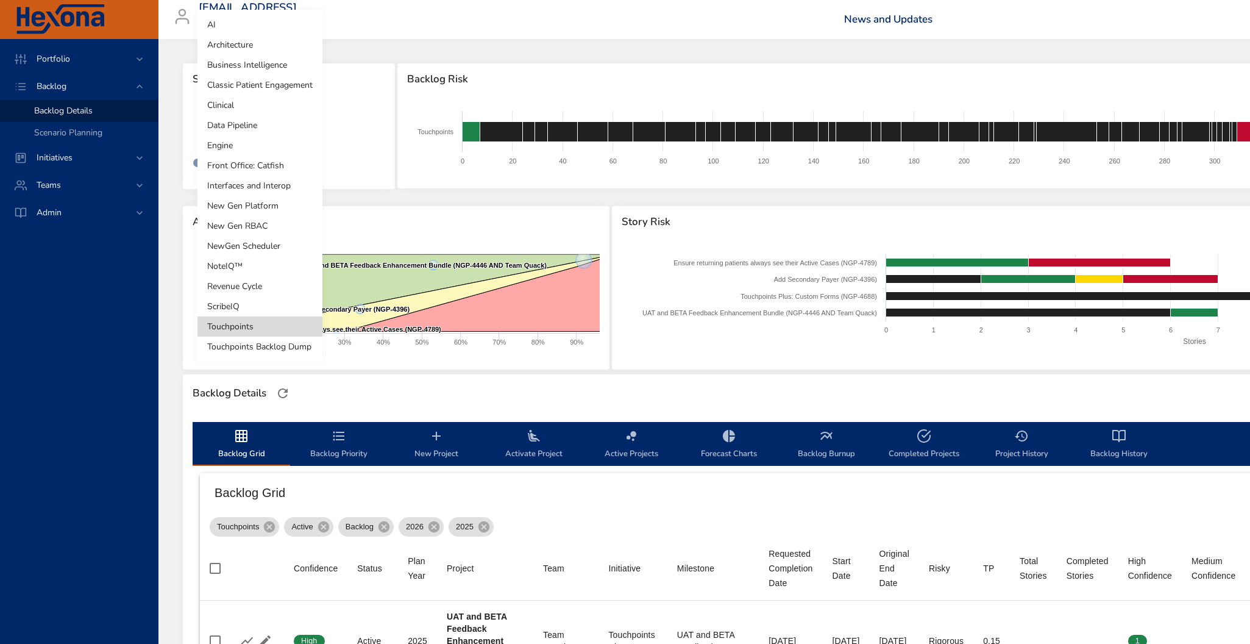
click at [247, 164] on li "Front Office: Catfish" at bounding box center [260, 165] width 125 height 20
